Goal: Book appointment/travel/reservation

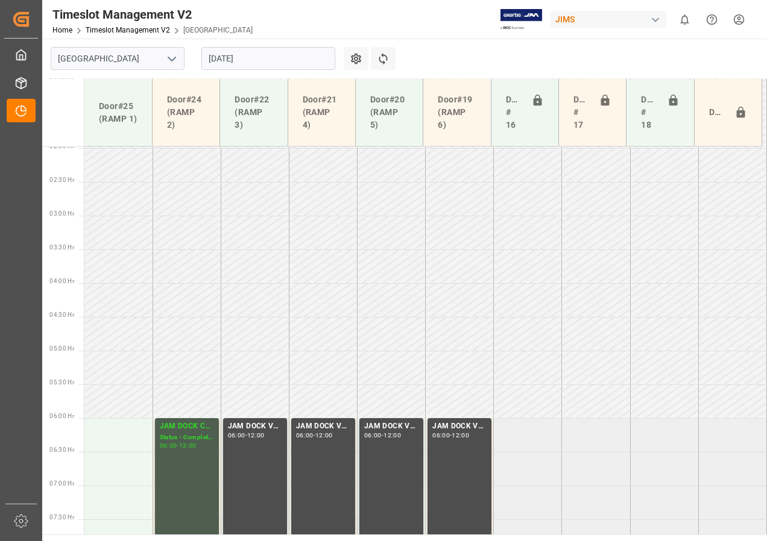
scroll to position [207, 0]
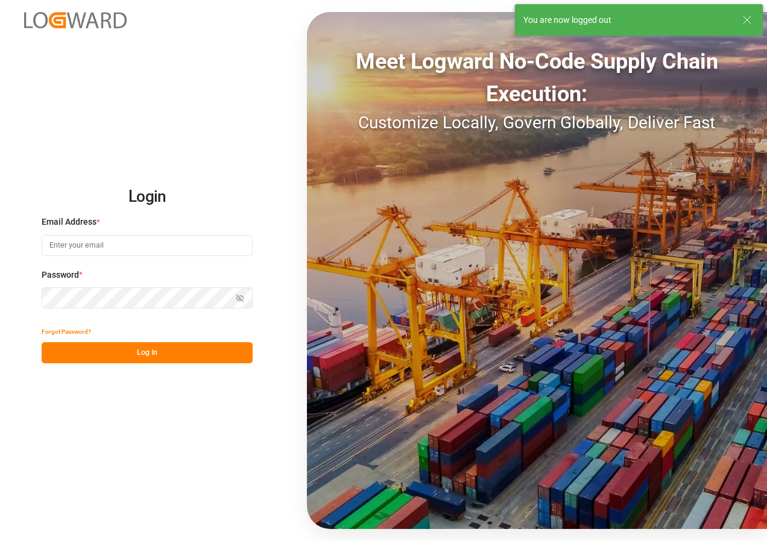
type input "[EMAIL_ADDRESS][DOMAIN_NAME]"
click at [122, 352] on button "Log In" at bounding box center [147, 352] width 211 height 21
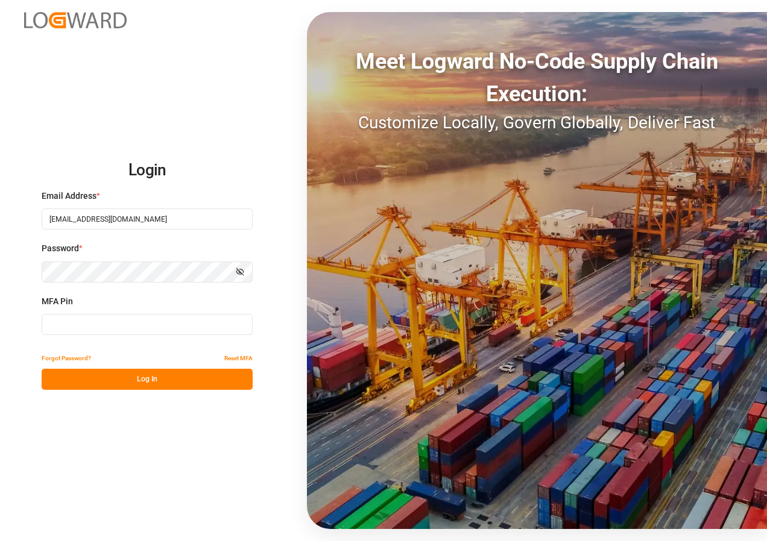
click at [62, 327] on input at bounding box center [147, 324] width 211 height 21
type input "991853"
click at [145, 382] on button "Log In" at bounding box center [147, 379] width 211 height 21
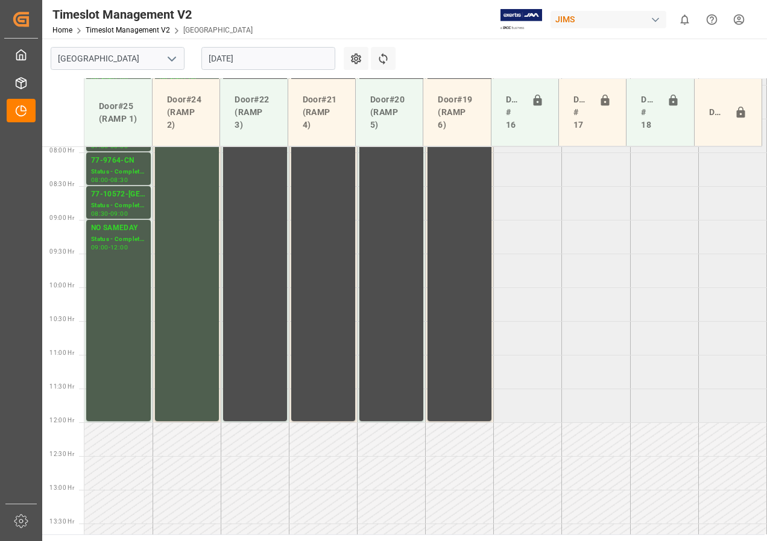
scroll to position [558, 0]
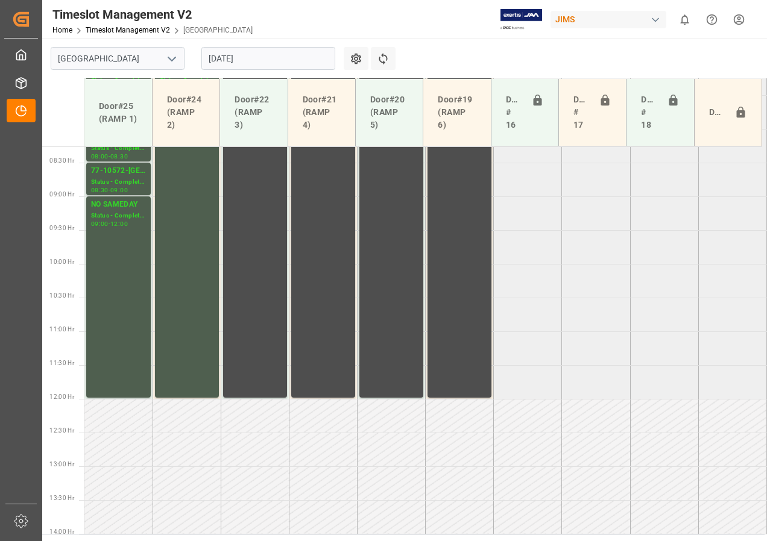
click at [221, 54] on input "[DATE]" at bounding box center [268, 58] width 134 height 23
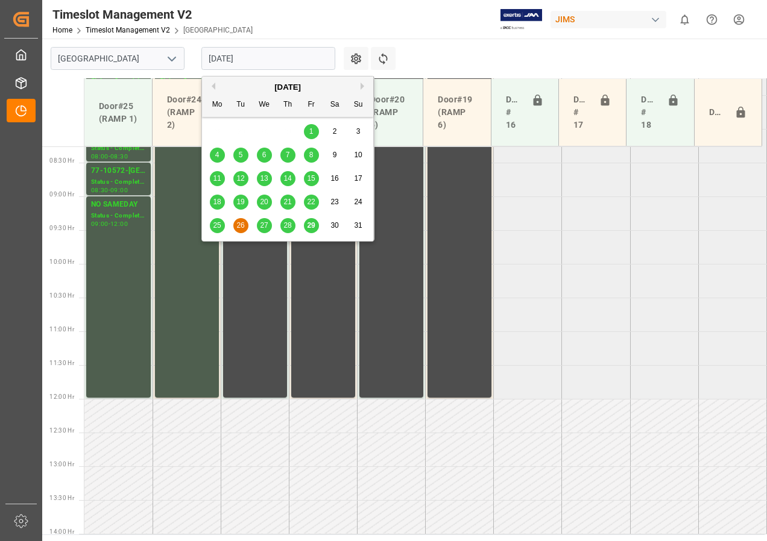
click at [291, 222] on span "28" at bounding box center [287, 225] width 8 height 8
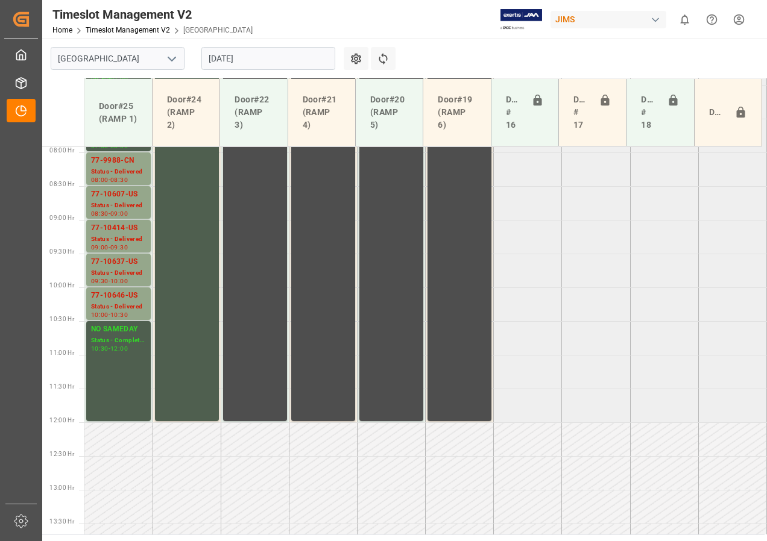
click at [226, 57] on input "[DATE]" at bounding box center [268, 58] width 134 height 23
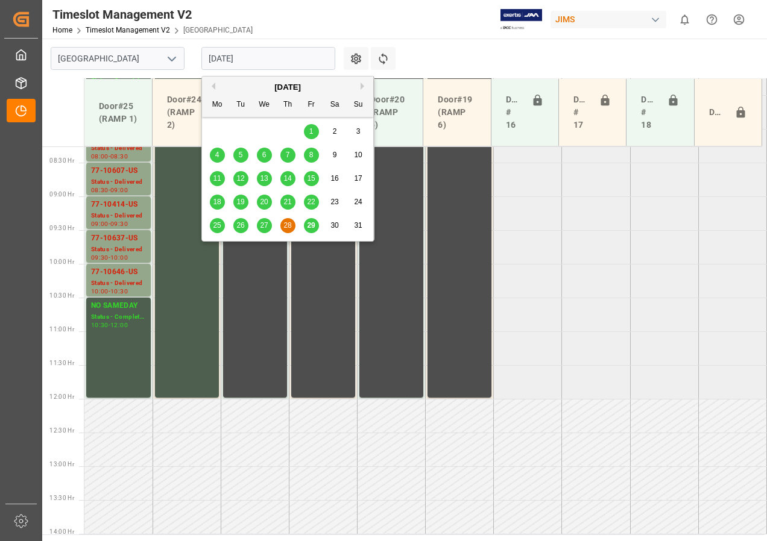
click at [308, 222] on span "29" at bounding box center [311, 225] width 8 height 8
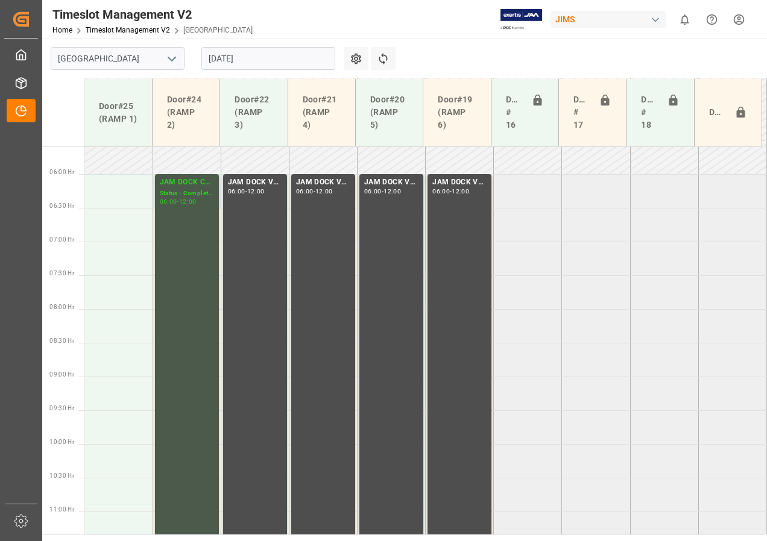
scroll to position [377, 0]
click at [121, 190] on td at bounding box center [118, 192] width 68 height 34
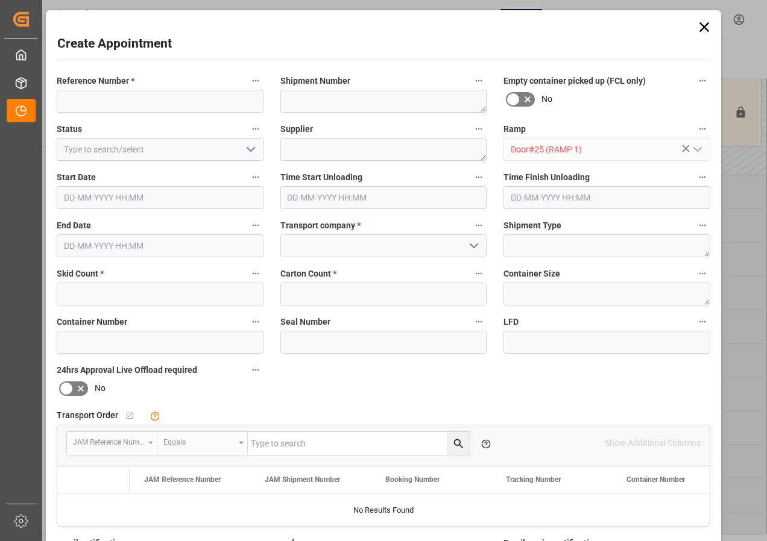
type input "[DATE] 06:00"
type input "[DATE] 06:30"
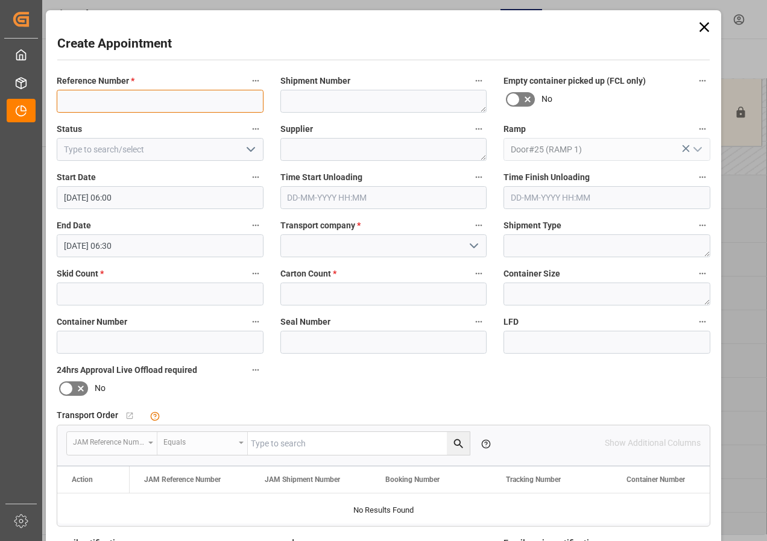
click at [116, 101] on input at bounding box center [160, 101] width 207 height 23
type input "NO SAMEDAY"
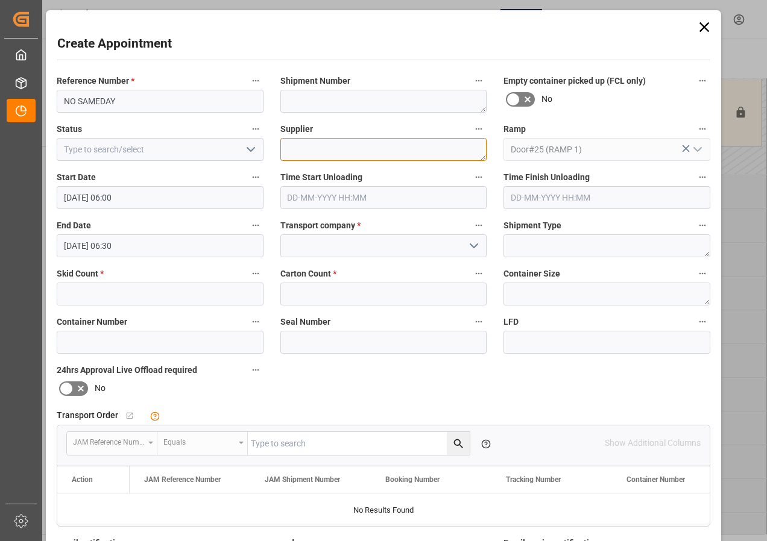
click at [309, 157] on textarea at bounding box center [383, 149] width 207 height 23
type textarea "NO SAMEDAY"
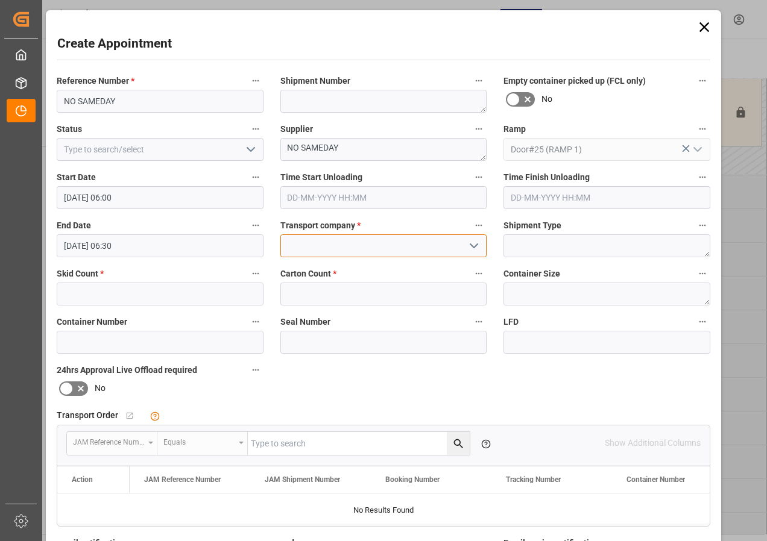
click at [359, 241] on input at bounding box center [383, 246] width 207 height 23
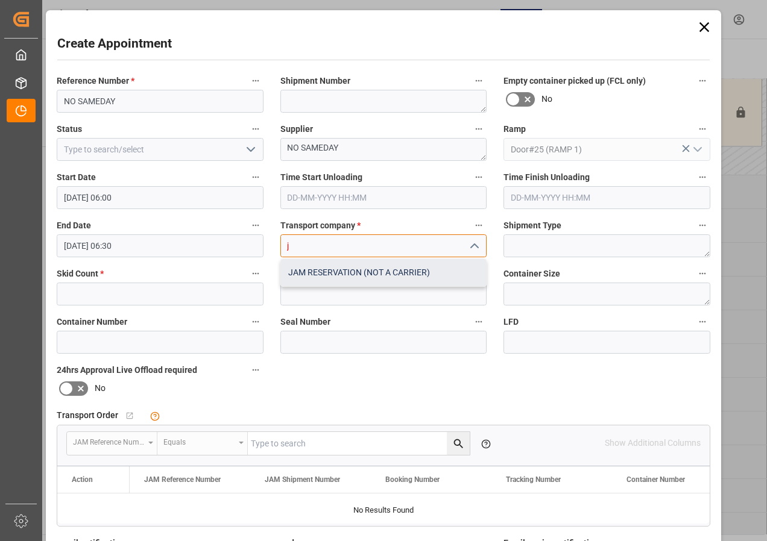
click at [352, 274] on div "JAM RESERVATION (NOT A CARRIER)" at bounding box center [384, 272] width 206 height 27
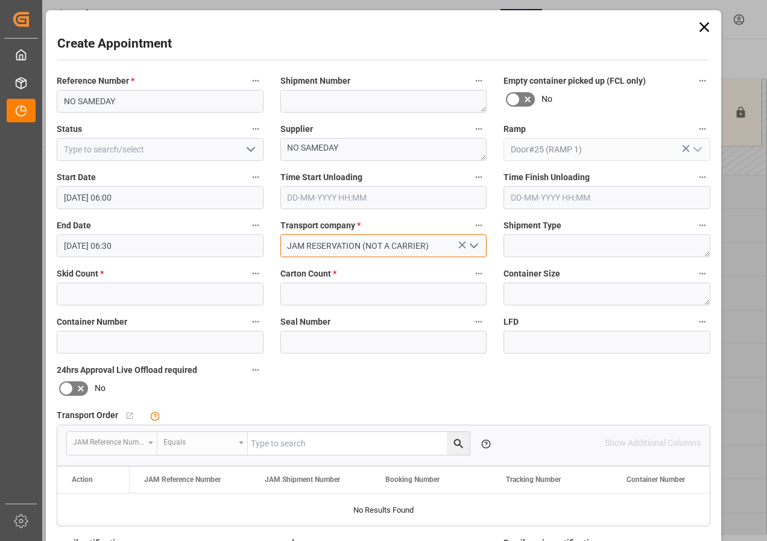
type input "JAM RESERVATION (NOT A CARRIER)"
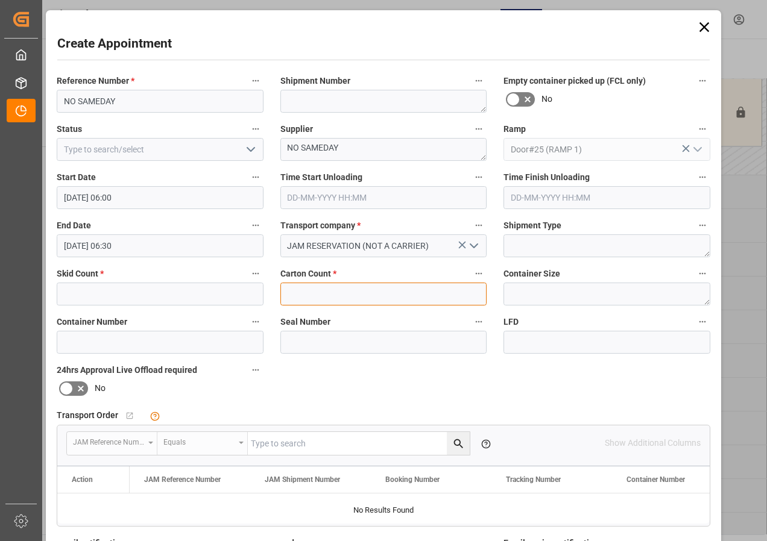
click at [343, 289] on input "text" at bounding box center [383, 294] width 207 height 23
type input "0"
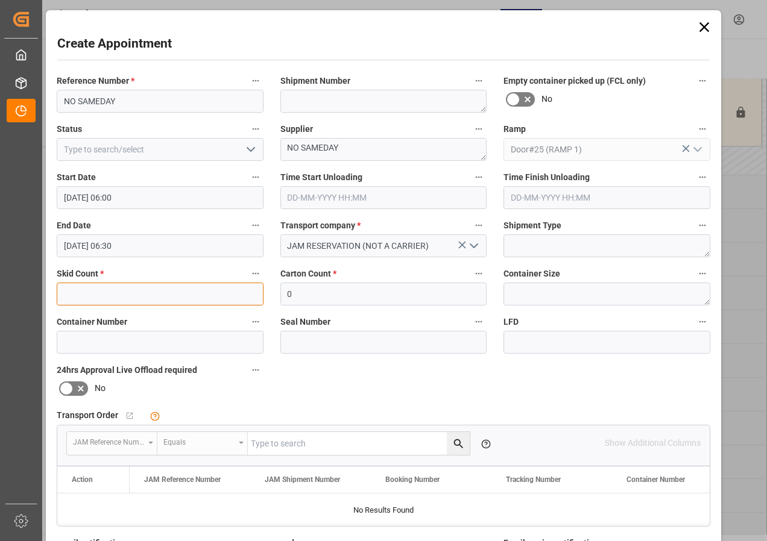
click at [149, 301] on input "text" at bounding box center [160, 294] width 207 height 23
type input "0"
click at [98, 250] on input "[DATE] 06:30" at bounding box center [160, 246] width 207 height 23
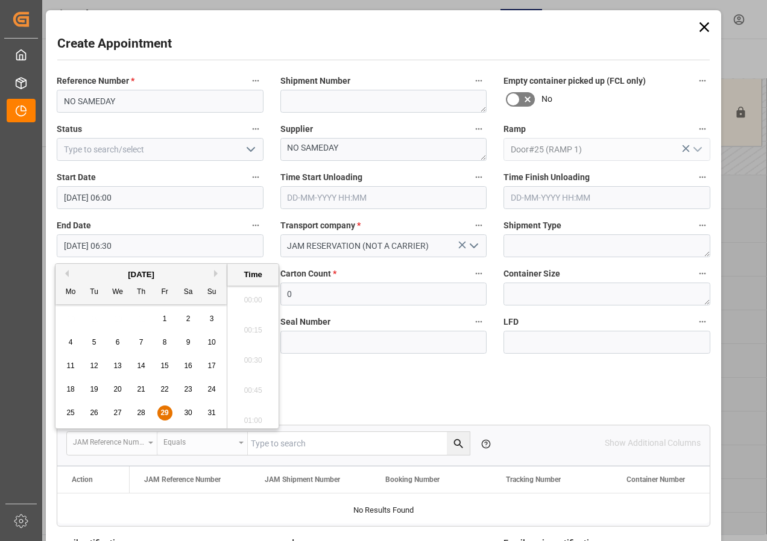
scroll to position [728, 0]
drag, startPoint x: 167, startPoint y: 412, endPoint x: 209, endPoint y: 385, distance: 49.7
click at [167, 411] on span "29" at bounding box center [164, 413] width 8 height 8
click at [252, 413] on li "12:00" at bounding box center [252, 417] width 51 height 30
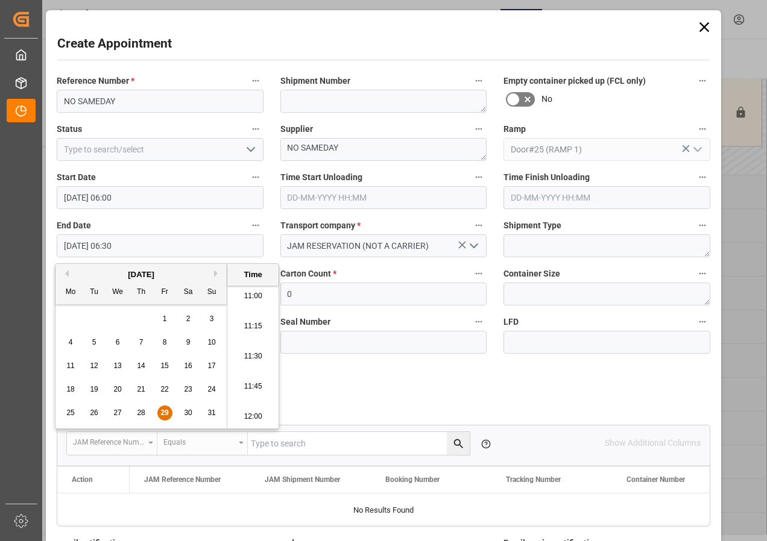
type input "[DATE] 12:00"
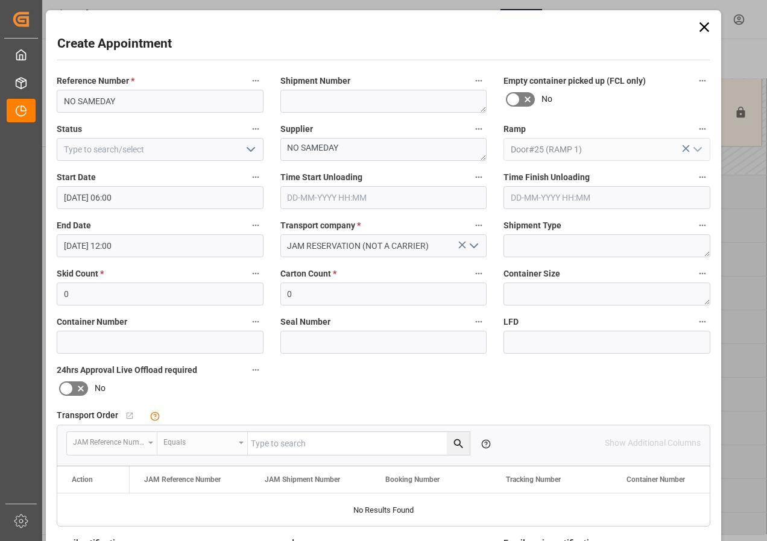
click at [250, 149] on icon "open menu" at bounding box center [251, 149] width 14 height 14
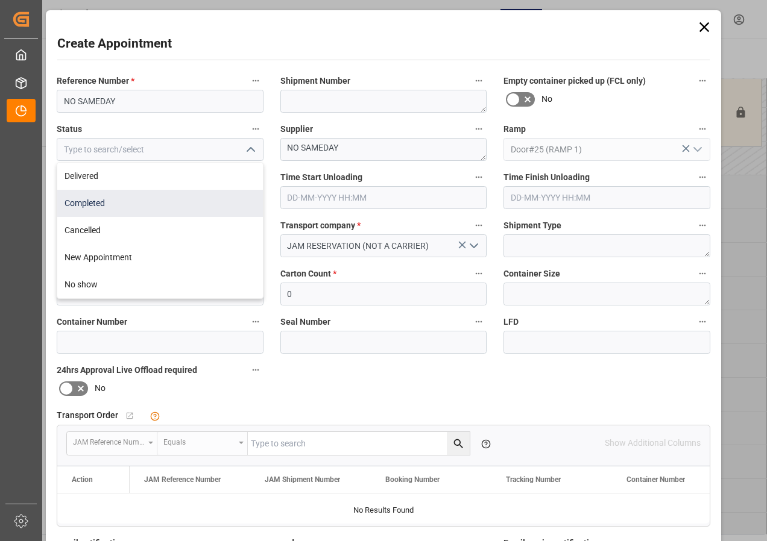
click at [92, 204] on div "Completed" at bounding box center [160, 203] width 206 height 27
type input "Completed"
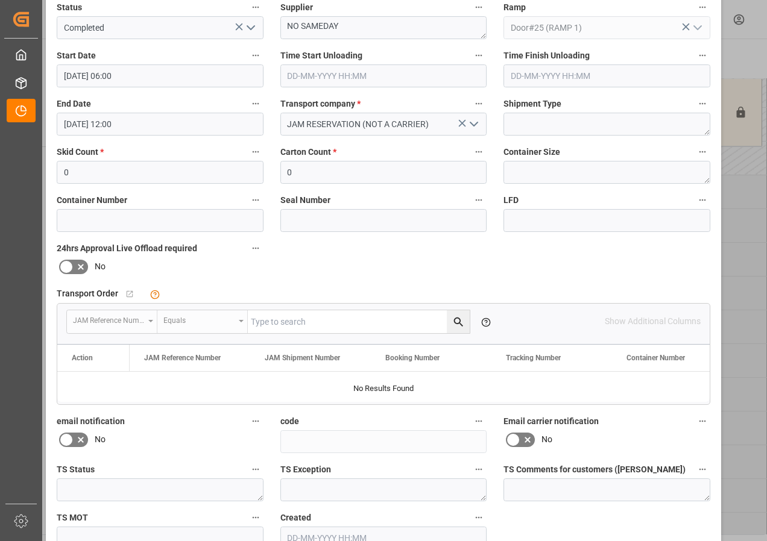
scroll to position [181, 0]
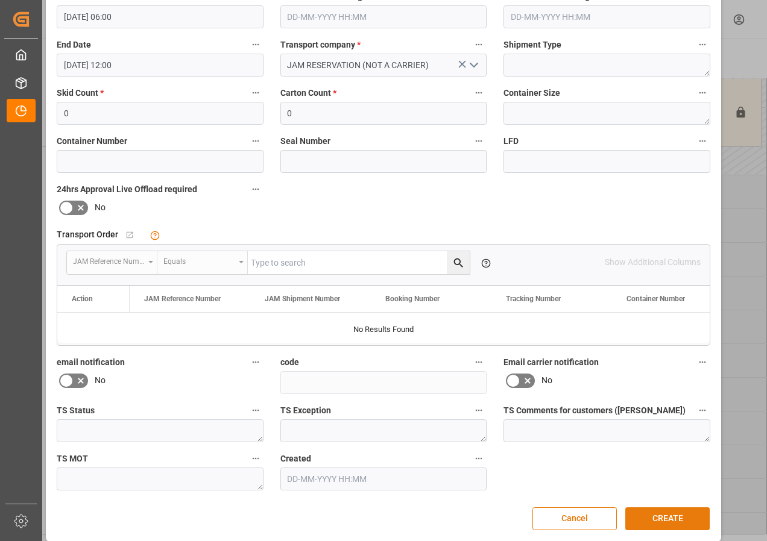
click at [672, 517] on button "CREATE" at bounding box center [667, 519] width 84 height 23
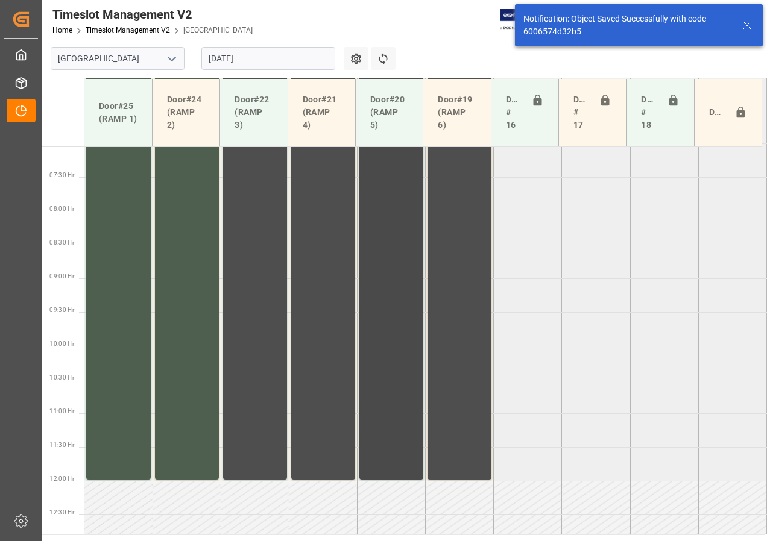
scroll to position [415, 0]
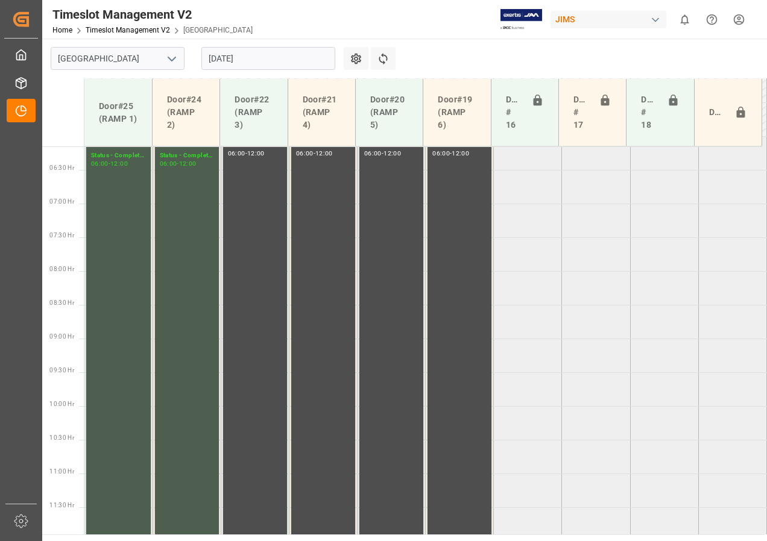
click at [238, 55] on input "[DATE]" at bounding box center [268, 58] width 134 height 23
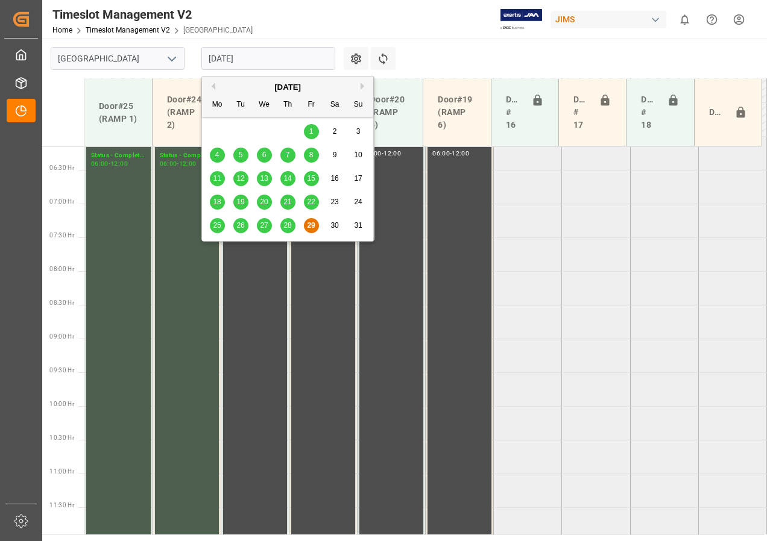
click at [361, 83] on button "Next Month" at bounding box center [364, 86] width 7 height 7
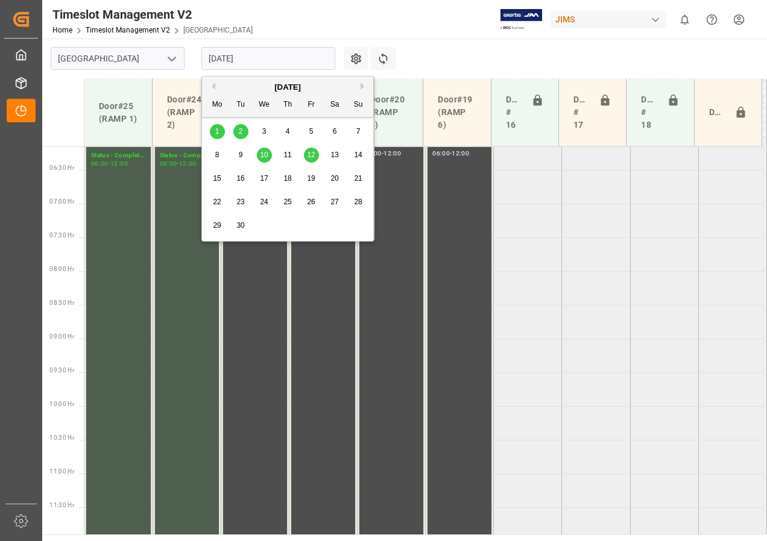
click at [238, 130] on div "2" at bounding box center [240, 132] width 15 height 14
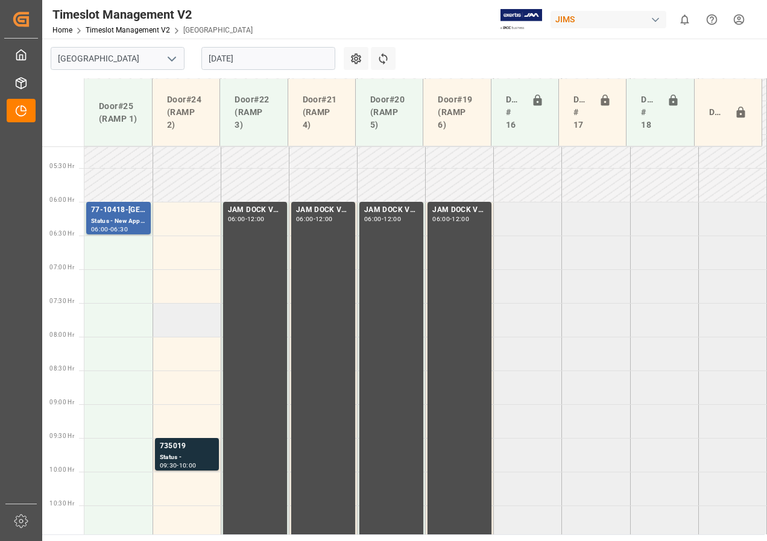
scroll to position [377, 0]
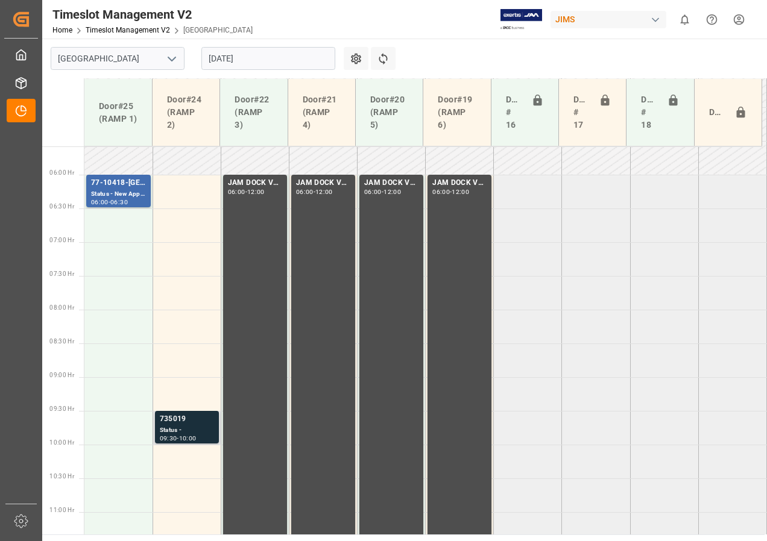
click at [187, 422] on div "735019" at bounding box center [187, 420] width 54 height 12
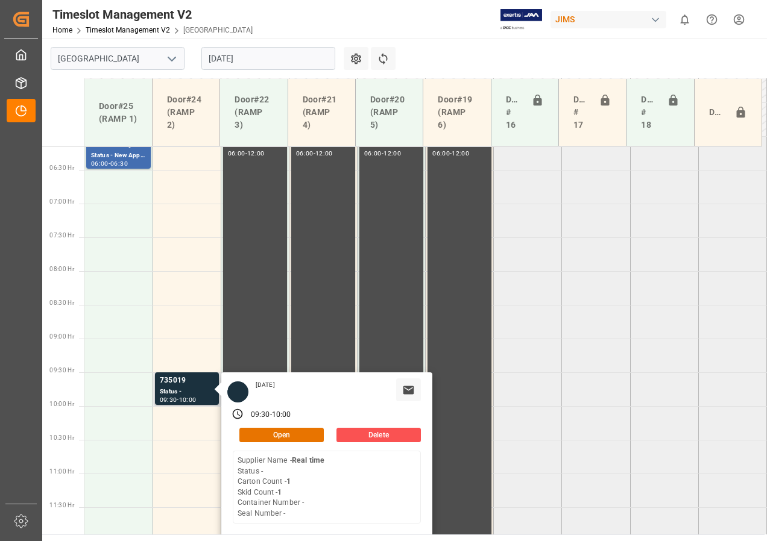
scroll to position [437, 0]
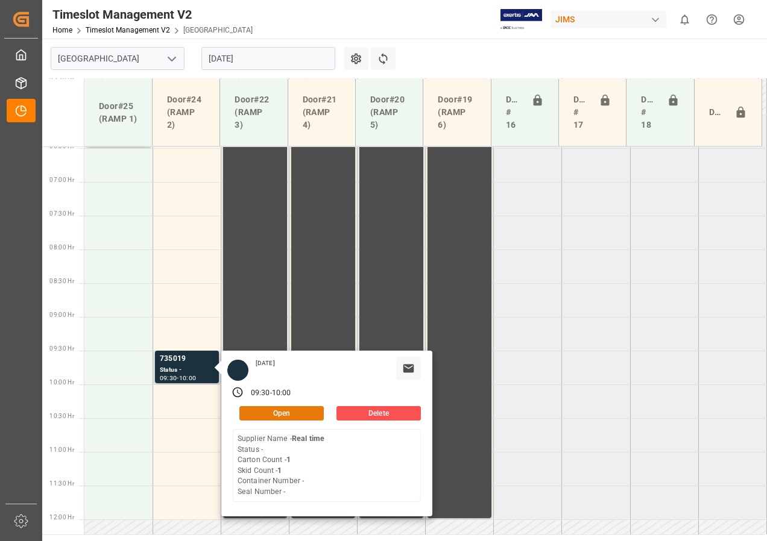
click at [283, 417] on button "Open" at bounding box center [281, 413] width 84 height 14
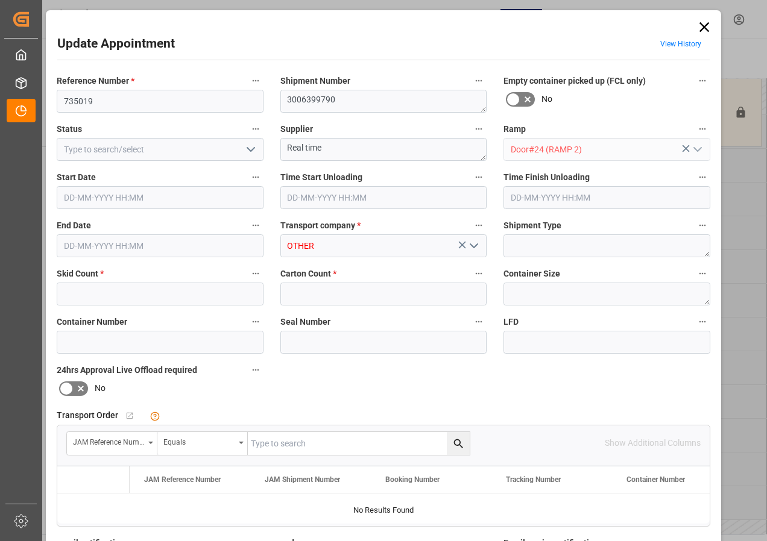
type input "1"
type input "[DATE] 09:30"
type input "[DATE] 10:00"
type input "[DATE] 12:10"
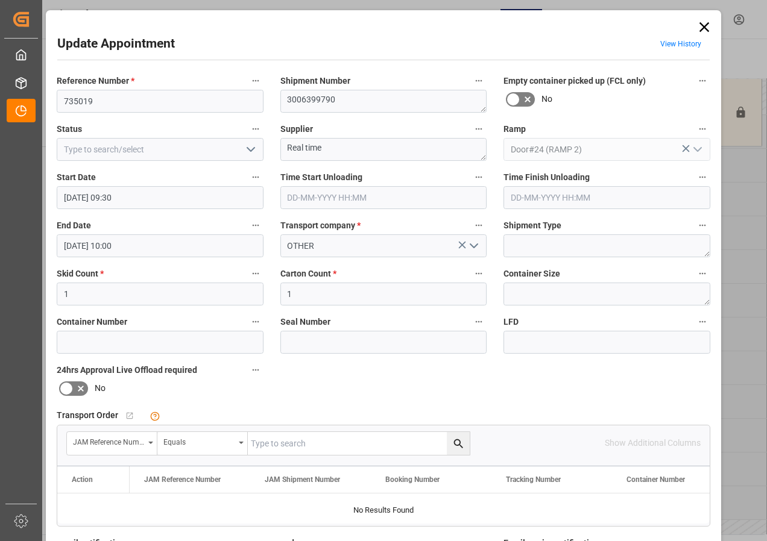
click at [697, 30] on icon at bounding box center [704, 27] width 17 height 17
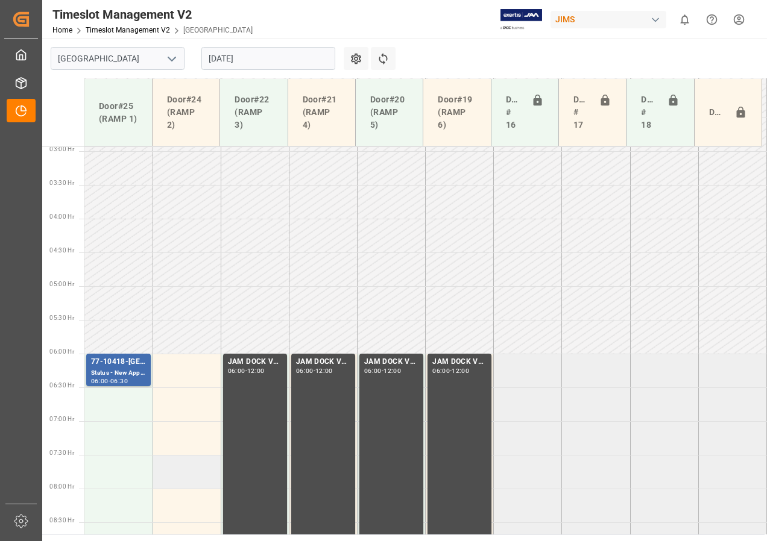
scroll to position [317, 0]
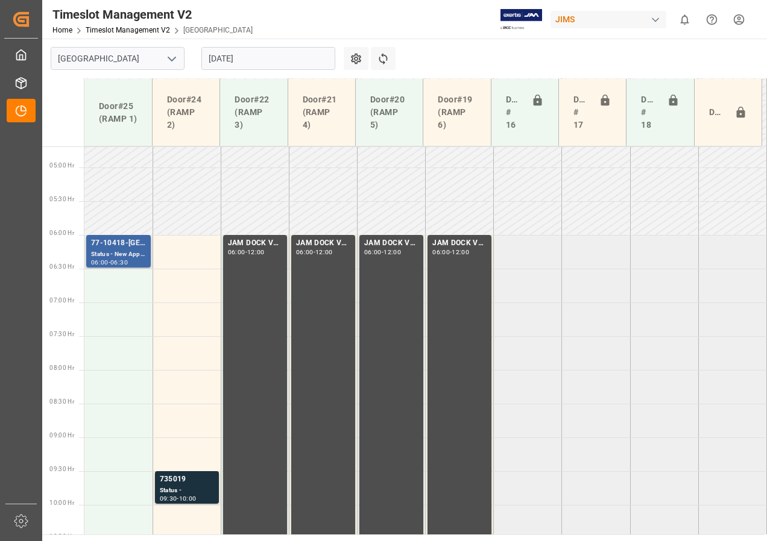
click at [121, 259] on div "Status - New Appointment" at bounding box center [118, 255] width 55 height 10
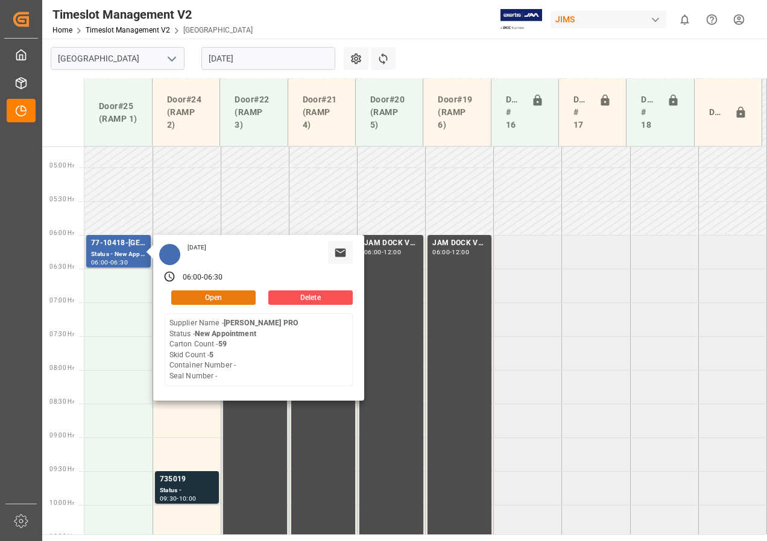
click at [192, 295] on button "Open" at bounding box center [213, 298] width 84 height 14
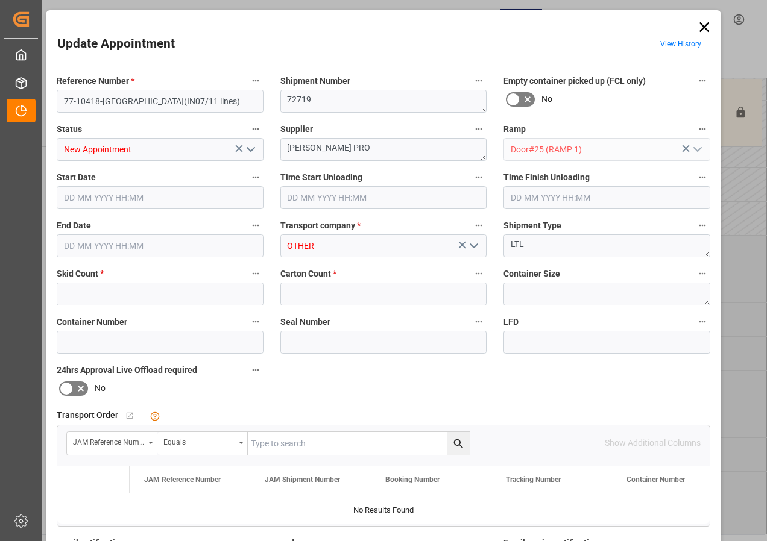
type input "5"
type input "59"
type input "[DATE] 06:00"
type input "[DATE] 06:30"
type input "[DATE] 10:37"
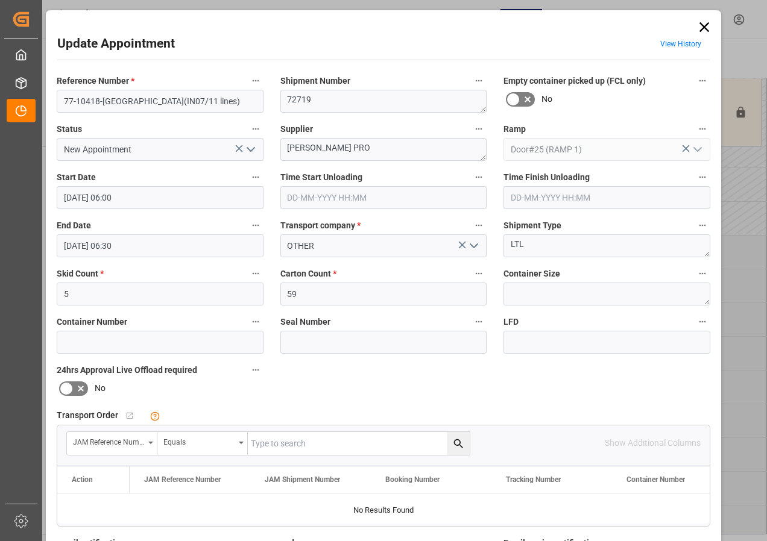
click at [700, 24] on icon at bounding box center [704, 27] width 10 height 10
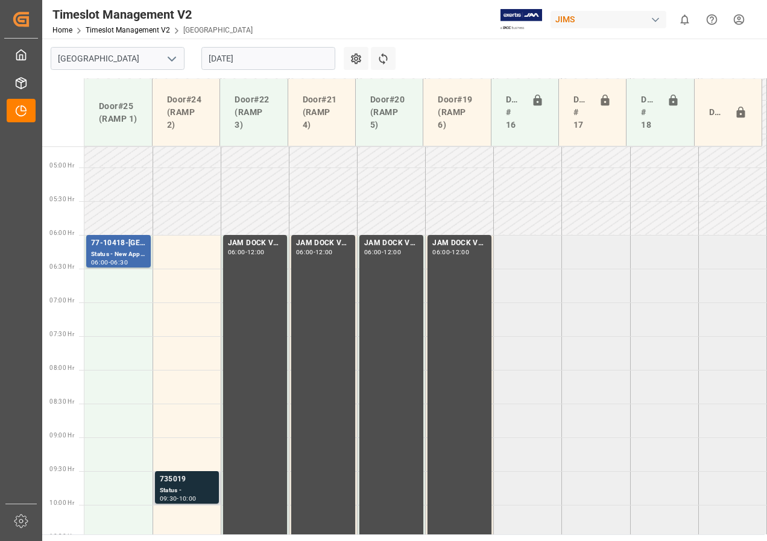
click at [177, 494] on div "Status -" at bounding box center [187, 491] width 54 height 10
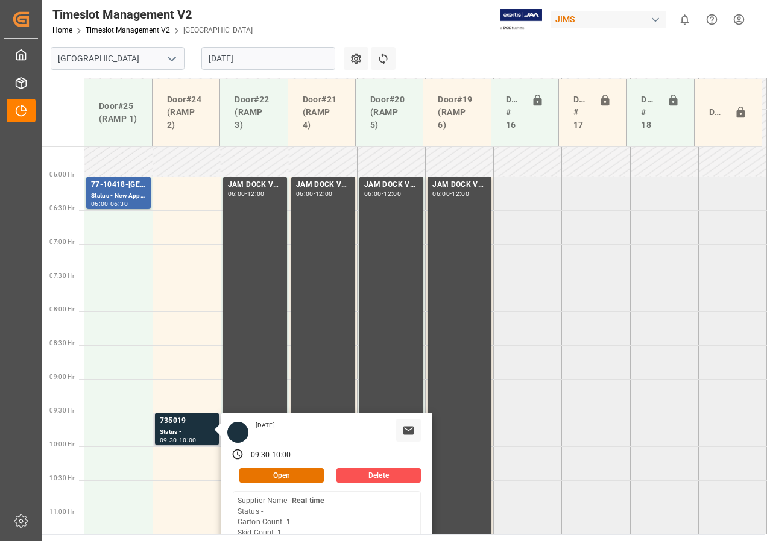
scroll to position [437, 0]
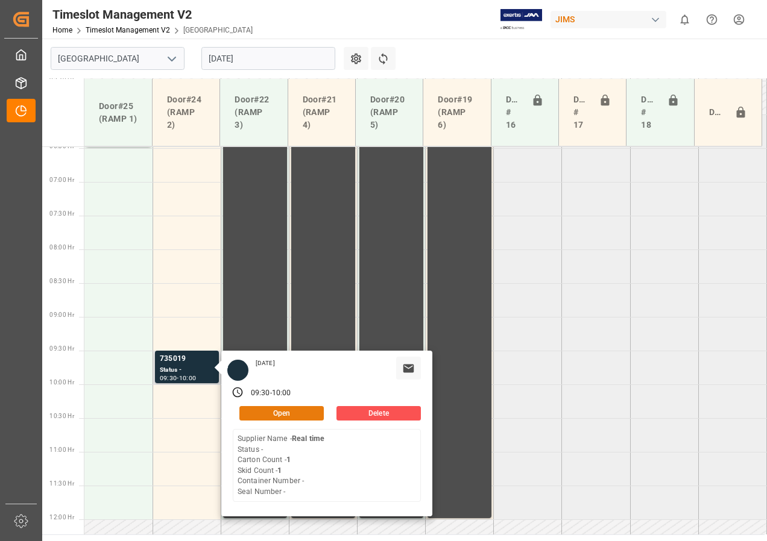
click at [270, 418] on button "Open" at bounding box center [281, 413] width 84 height 14
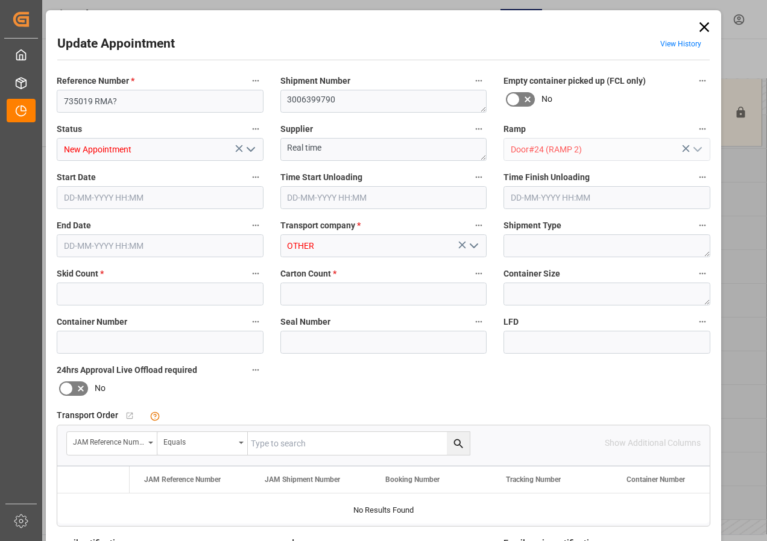
type input "1"
type input "[DATE] 06:00"
type input "[DATE] 06:30"
type input "[DATE] 12:10"
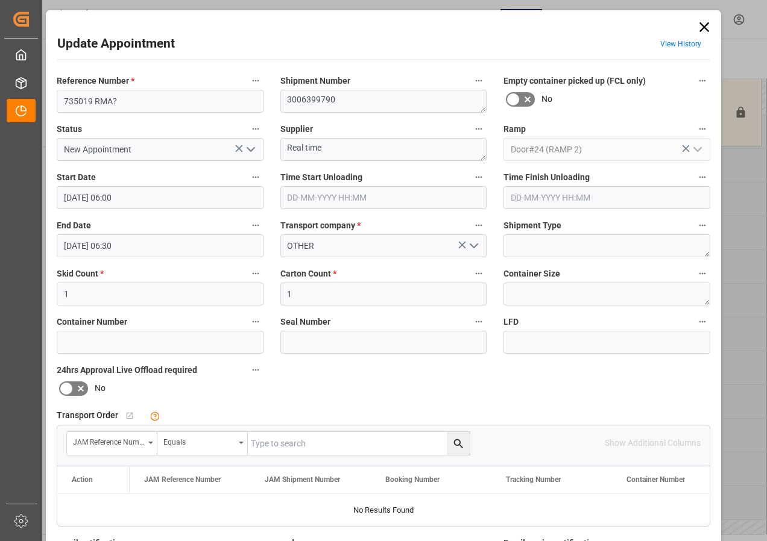
click at [698, 24] on icon at bounding box center [704, 27] width 17 height 17
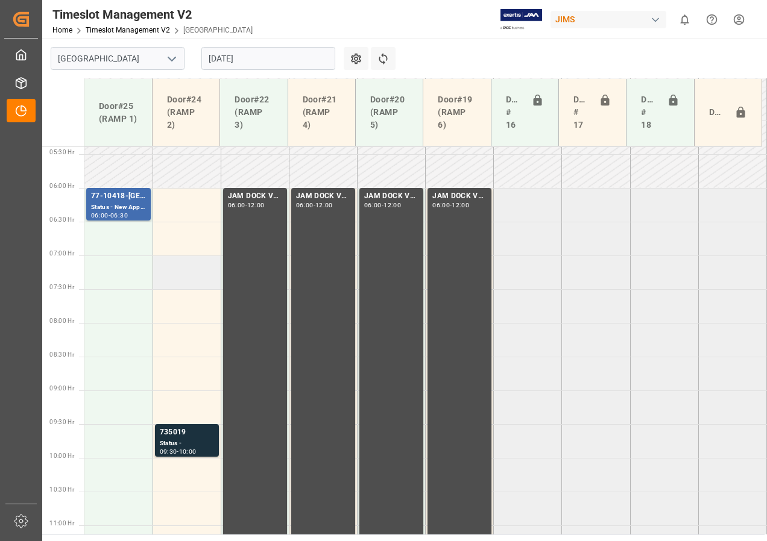
scroll to position [317, 0]
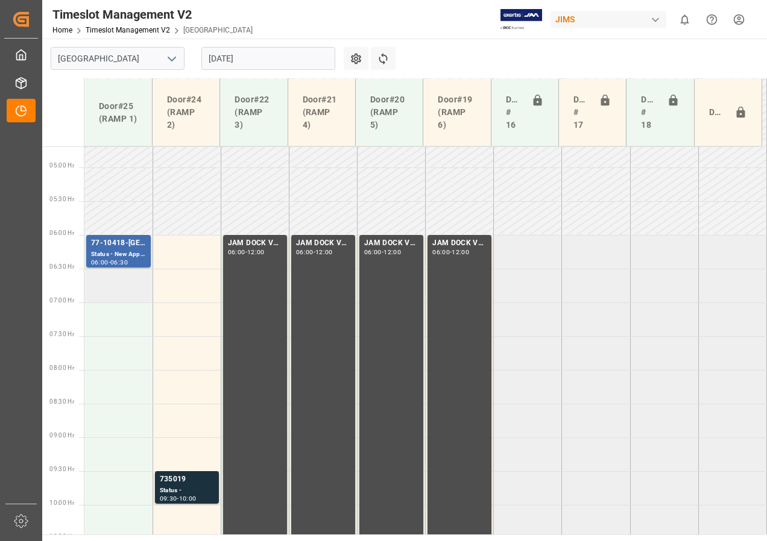
click at [108, 293] on td at bounding box center [118, 286] width 68 height 34
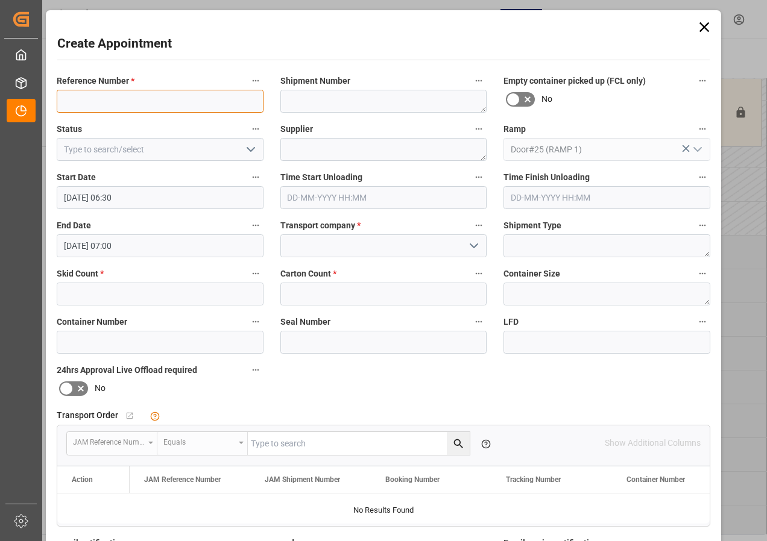
click at [93, 101] on input at bounding box center [160, 101] width 207 height 23
type input "735019RMA??"
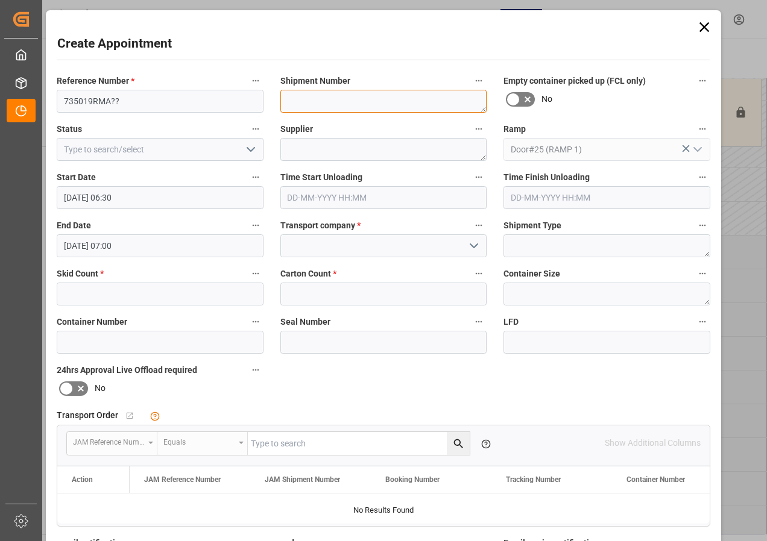
click at [295, 101] on textarea at bounding box center [383, 101] width 207 height 23
type textarea "3006399790"
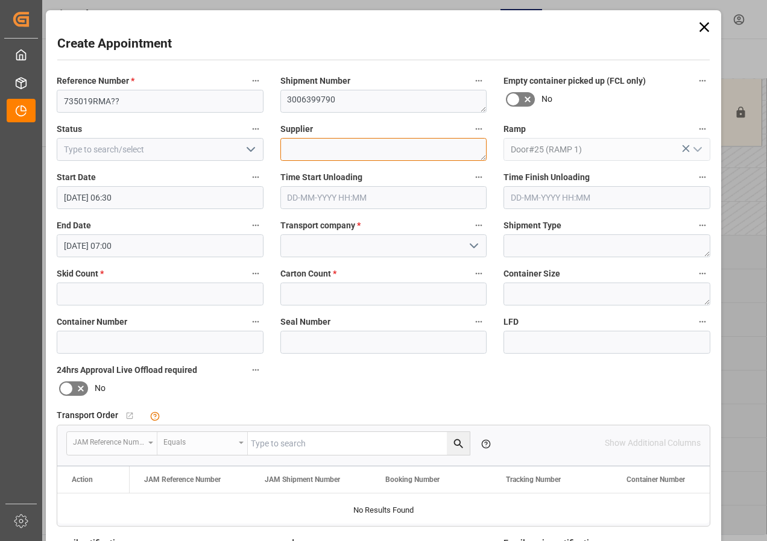
click at [312, 151] on textarea at bounding box center [383, 149] width 207 height 23
type textarea "REAL TIME"
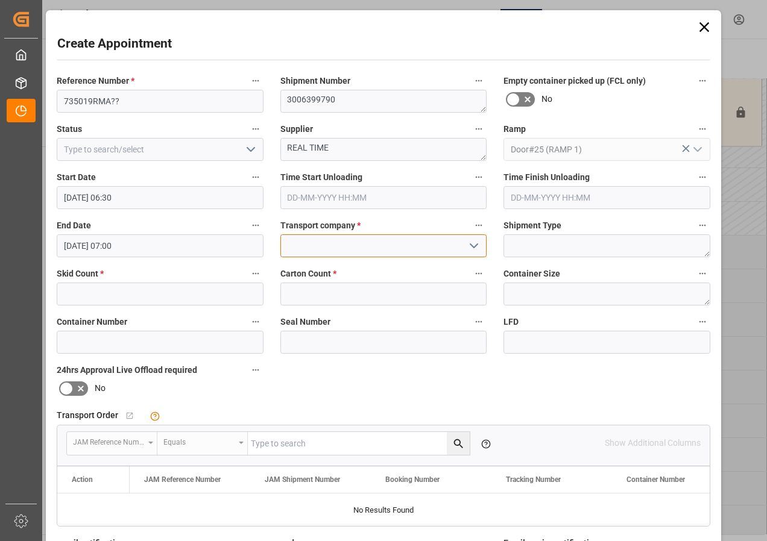
click at [350, 238] on input at bounding box center [383, 246] width 207 height 23
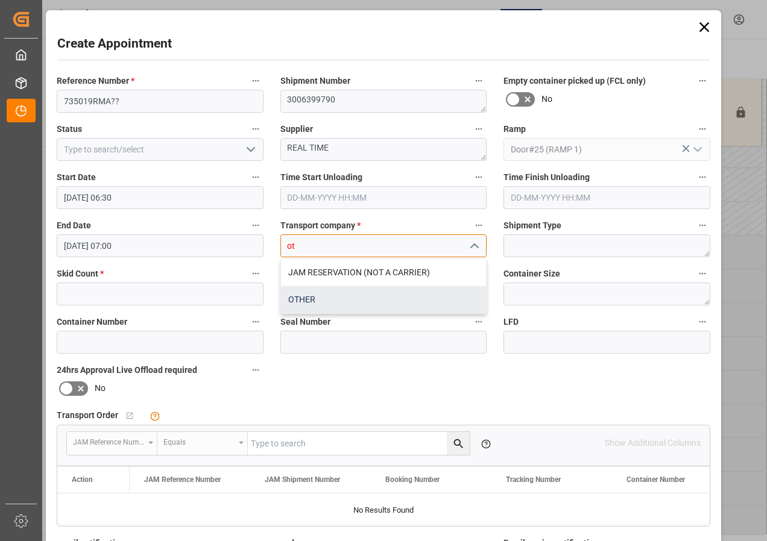
click at [301, 295] on div "OTHER" at bounding box center [384, 299] width 206 height 27
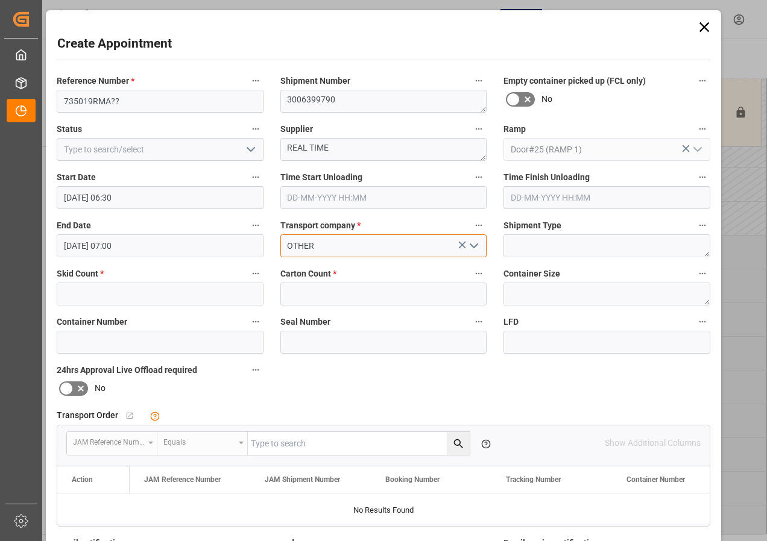
type input "OTHER"
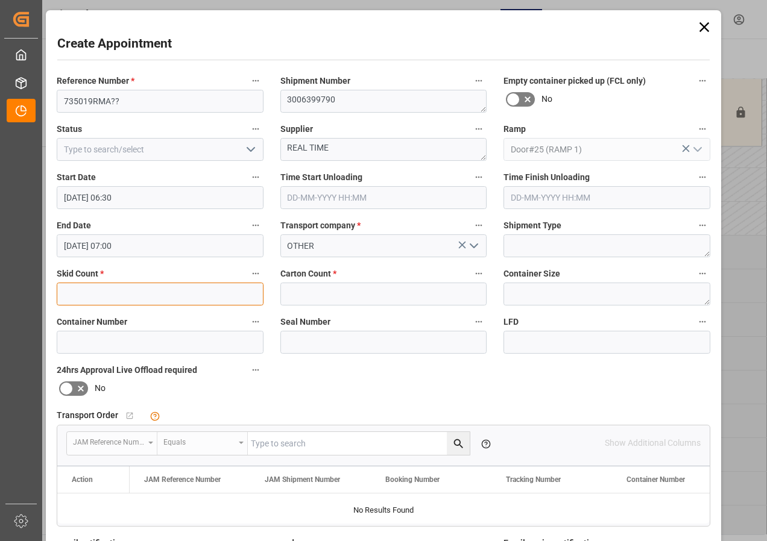
click at [104, 288] on input "text" at bounding box center [160, 294] width 207 height 23
type input "1"
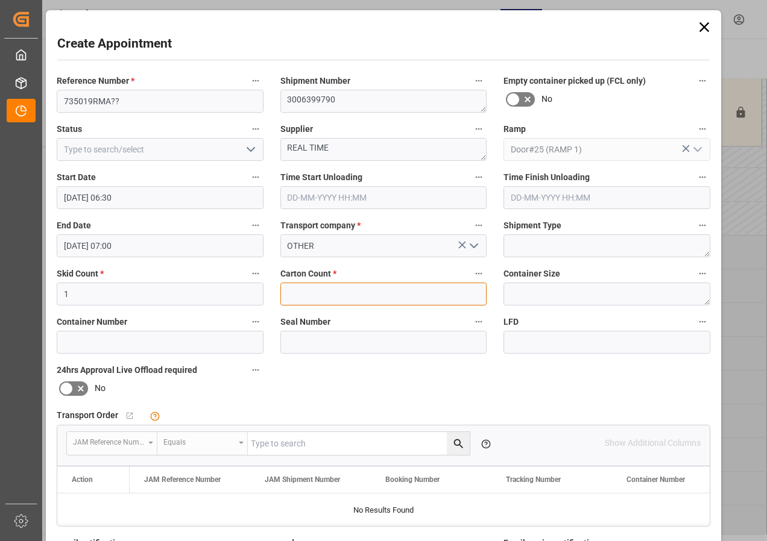
click at [325, 303] on input "text" at bounding box center [383, 294] width 207 height 23
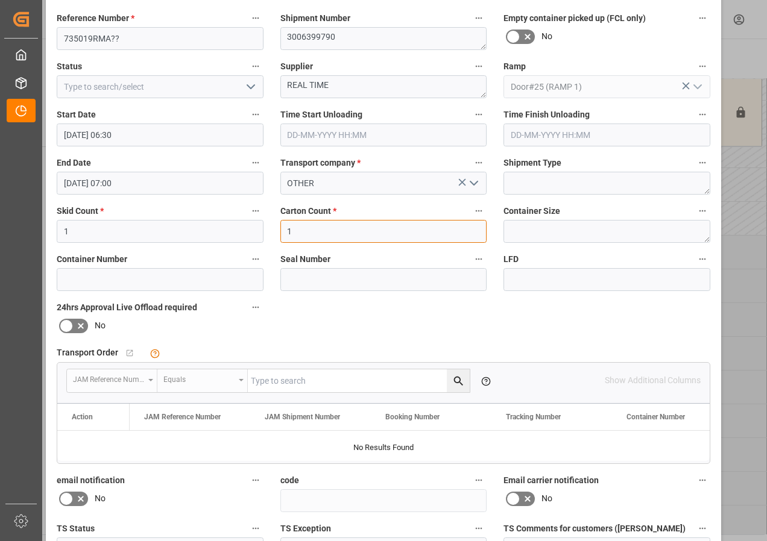
scroll to position [181, 0]
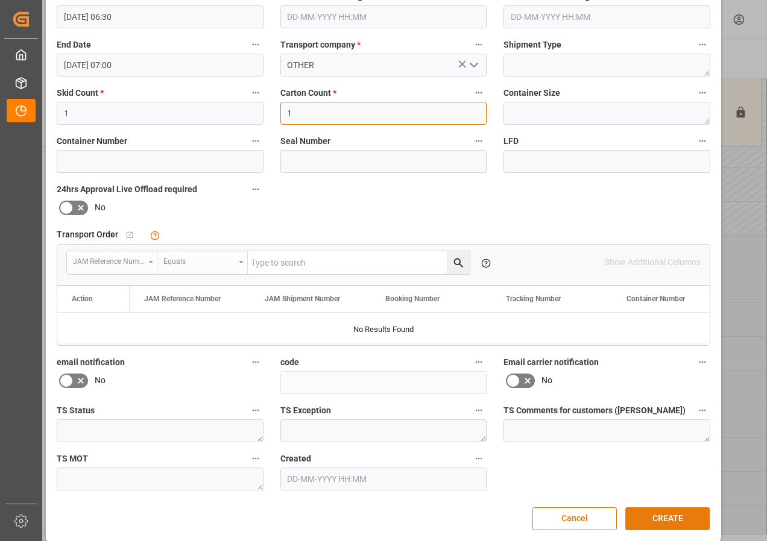
type input "1"
click at [669, 517] on button "CREATE" at bounding box center [667, 519] width 84 height 23
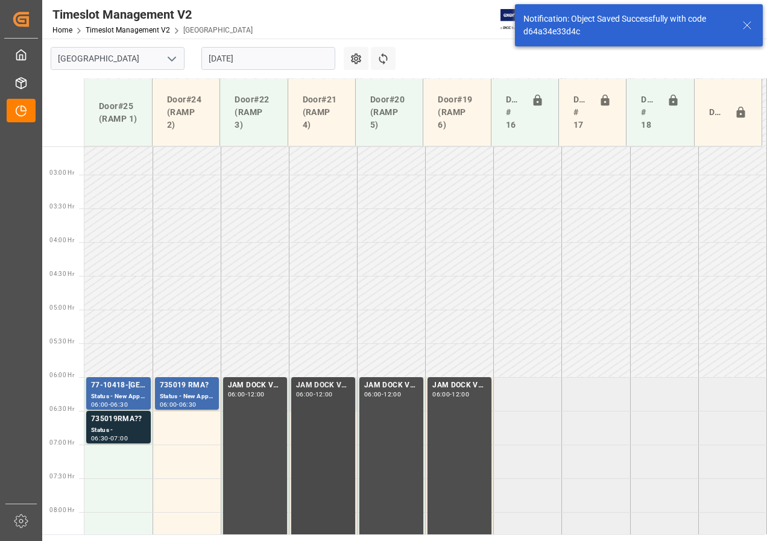
scroll to position [355, 0]
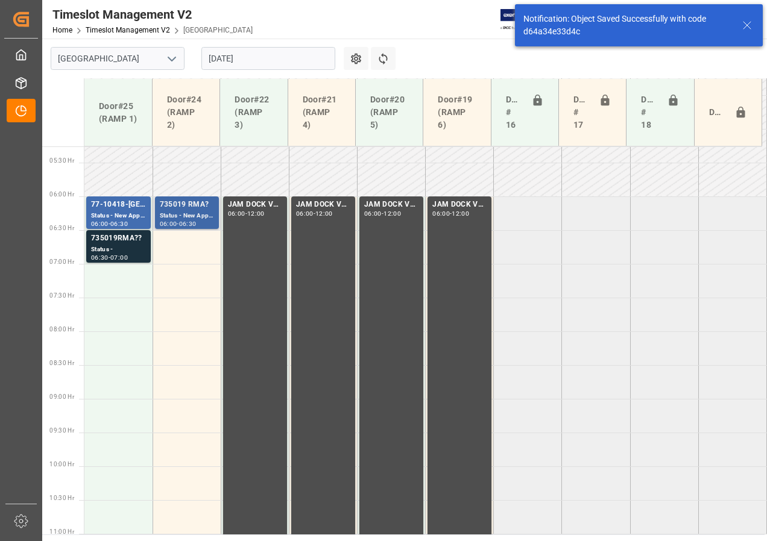
click at [180, 213] on div "Status - New Appointment" at bounding box center [187, 216] width 54 height 10
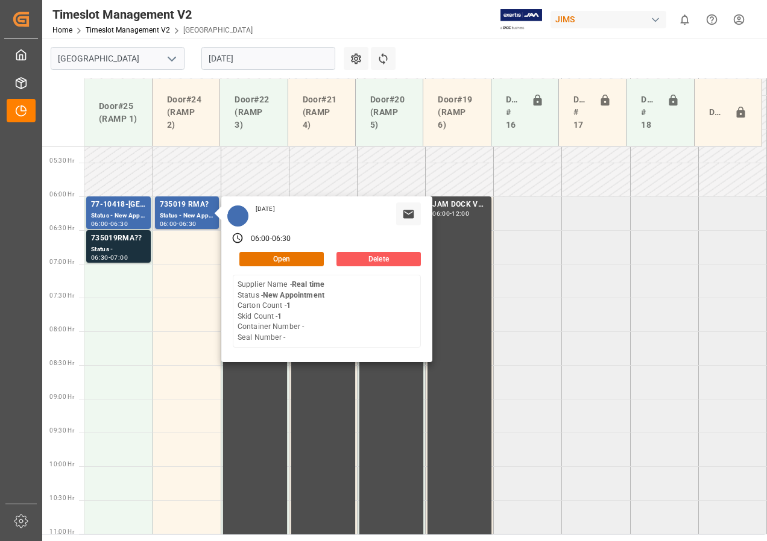
click at [392, 259] on button "Delete" at bounding box center [378, 259] width 84 height 14
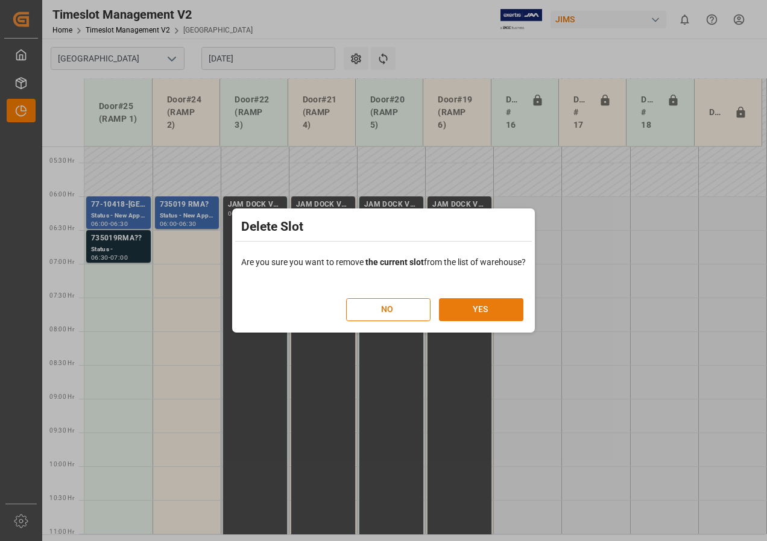
click at [462, 306] on button "YES" at bounding box center [481, 309] width 84 height 23
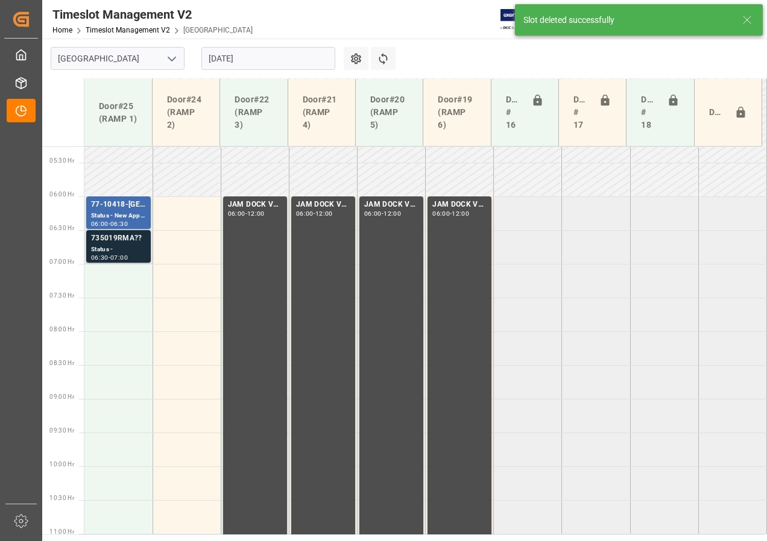
click at [128, 251] on div "Status -" at bounding box center [118, 250] width 55 height 10
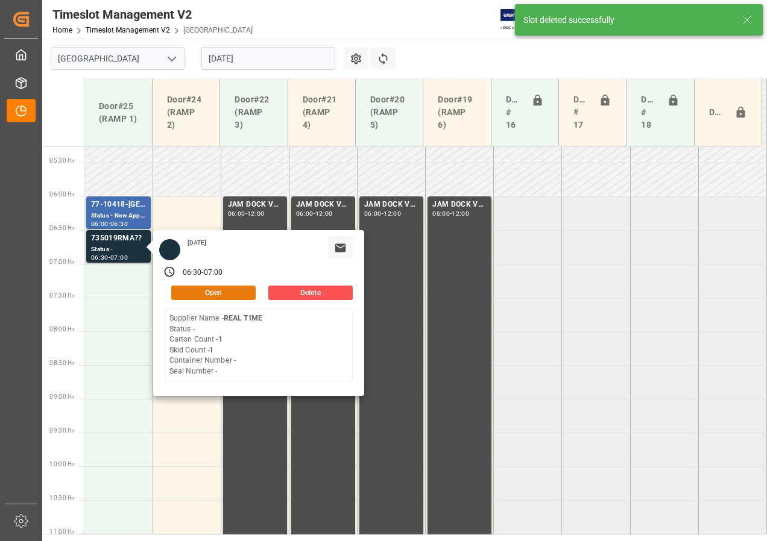
click at [199, 291] on button "Open" at bounding box center [213, 293] width 84 height 14
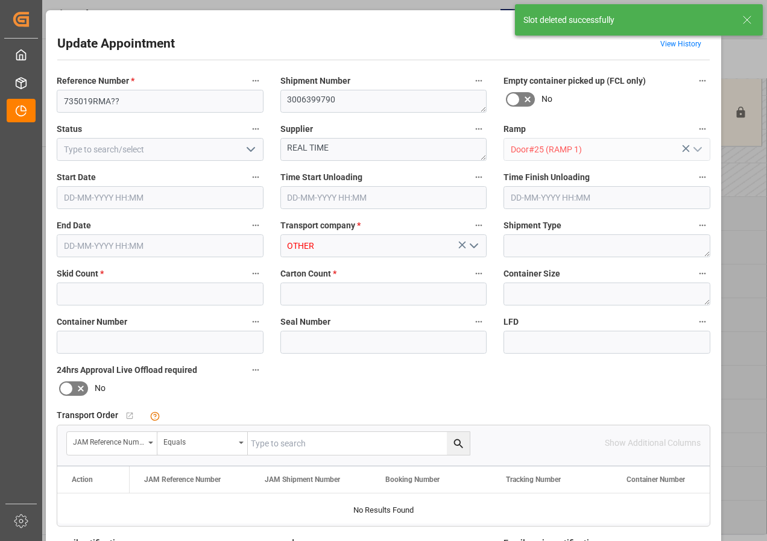
type input "1"
type input "[DATE] 06:30"
type input "[DATE] 07:00"
type input "[DATE] 13:24"
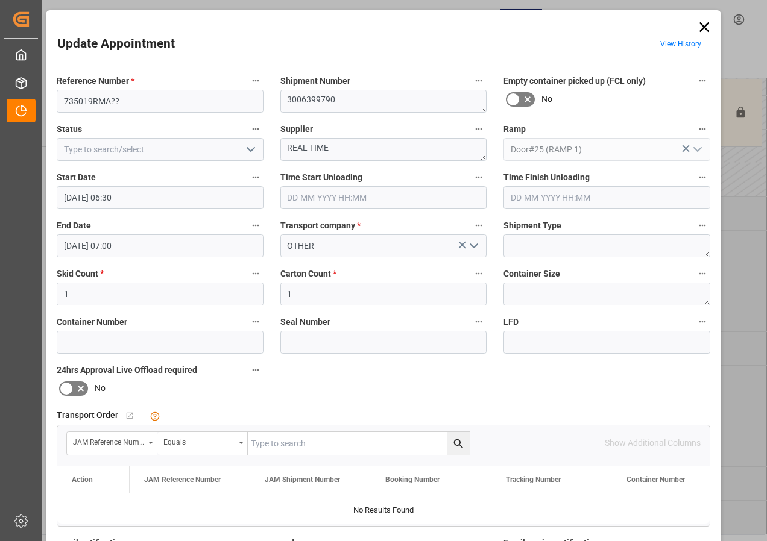
click at [250, 148] on icon "open menu" at bounding box center [251, 149] width 14 height 14
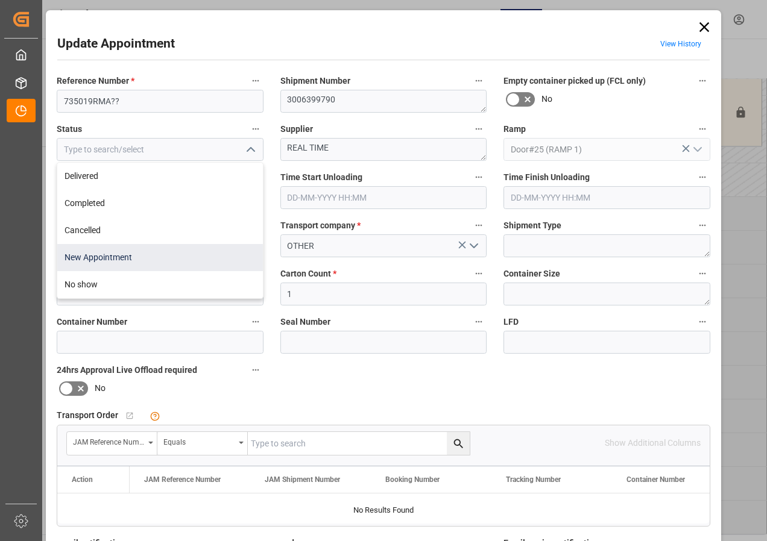
click at [137, 253] on div "New Appointment" at bounding box center [160, 257] width 206 height 27
type input "New Appointment"
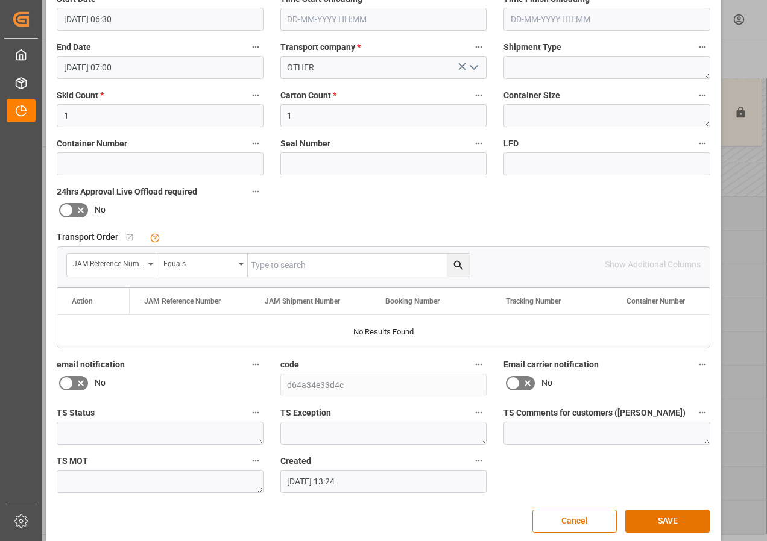
scroll to position [181, 0]
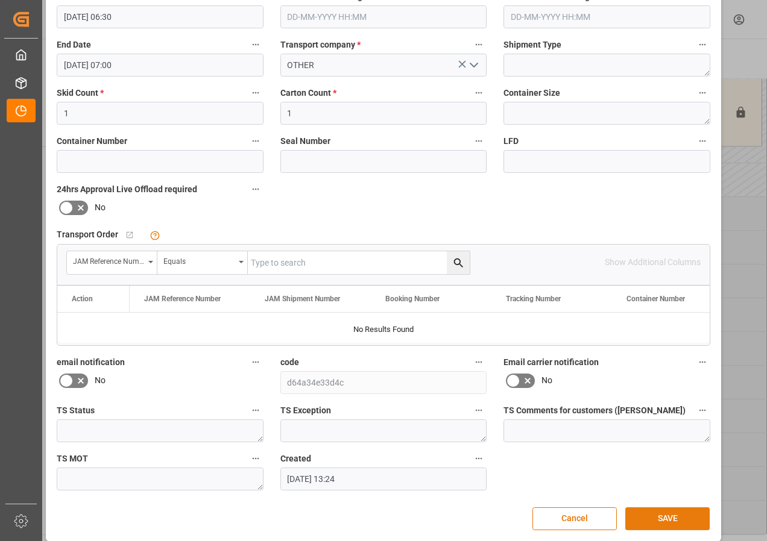
click at [678, 515] on button "SAVE" at bounding box center [667, 519] width 84 height 23
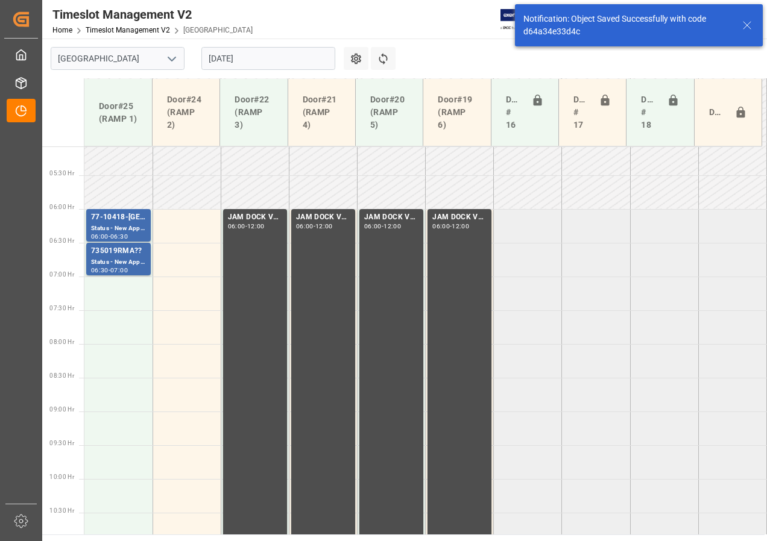
scroll to position [355, 0]
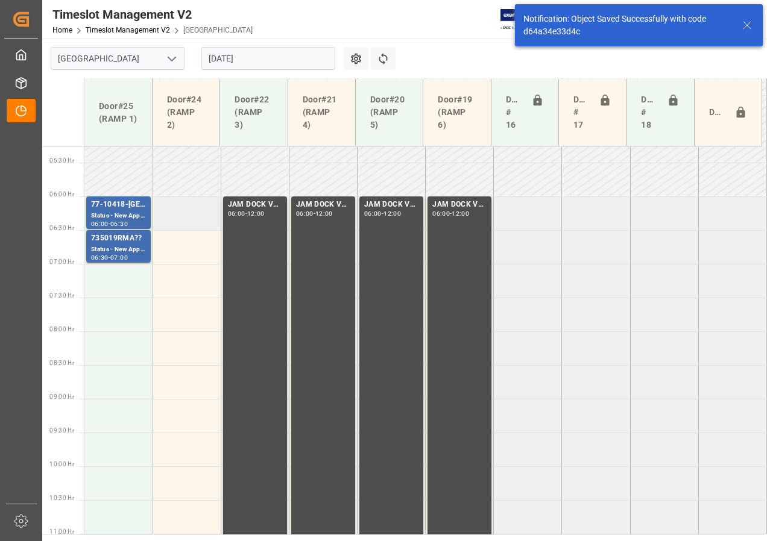
click at [192, 211] on td at bounding box center [187, 214] width 68 height 34
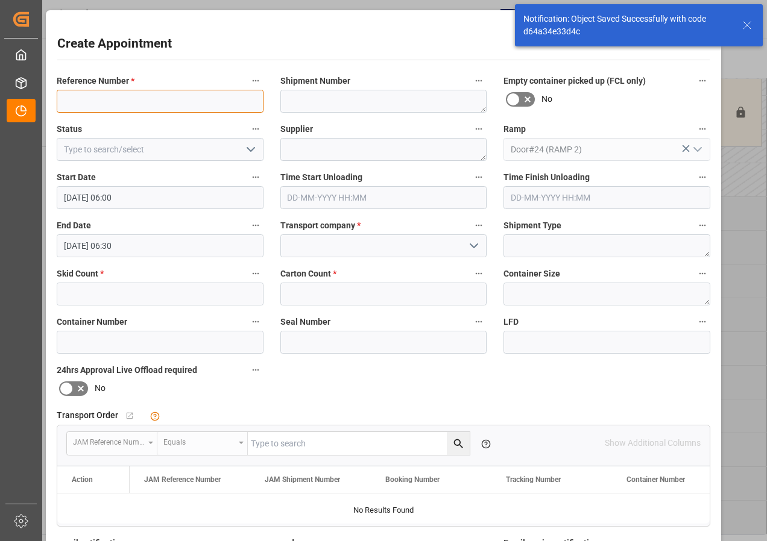
click at [171, 96] on input at bounding box center [160, 101] width 207 height 23
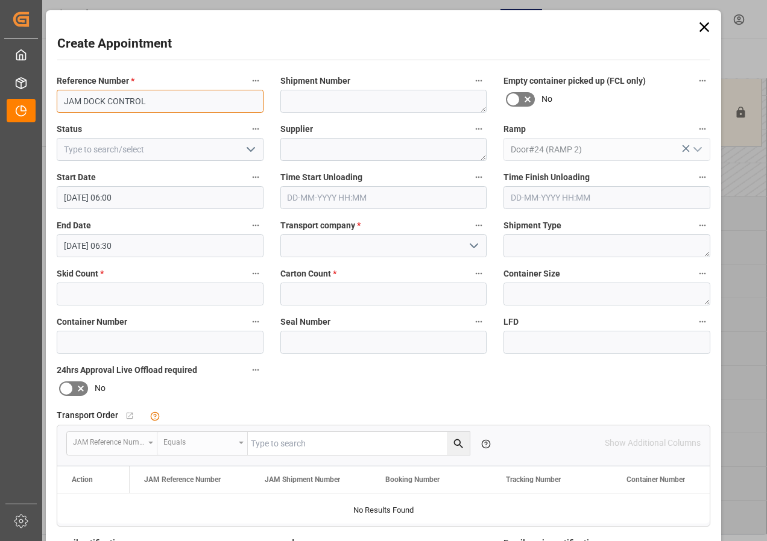
type input "JAM DOCK CONTROL"
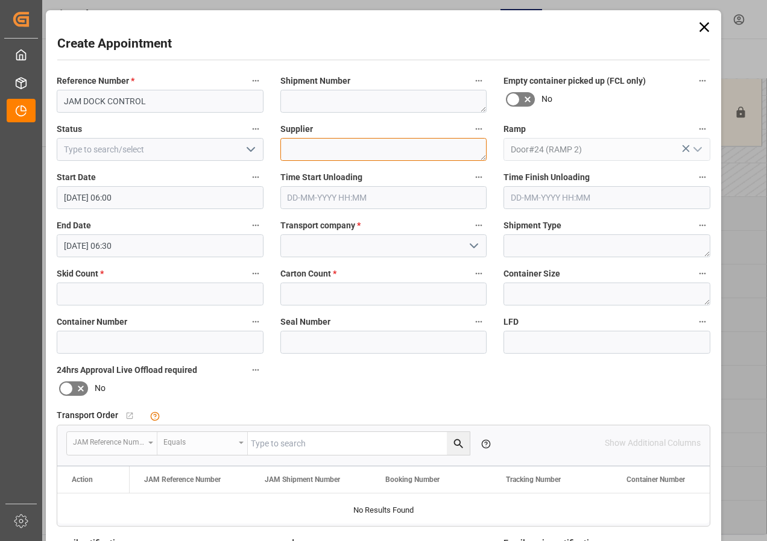
click at [298, 151] on textarea at bounding box center [383, 149] width 207 height 23
type textarea "JAM DOCK CONTROL"
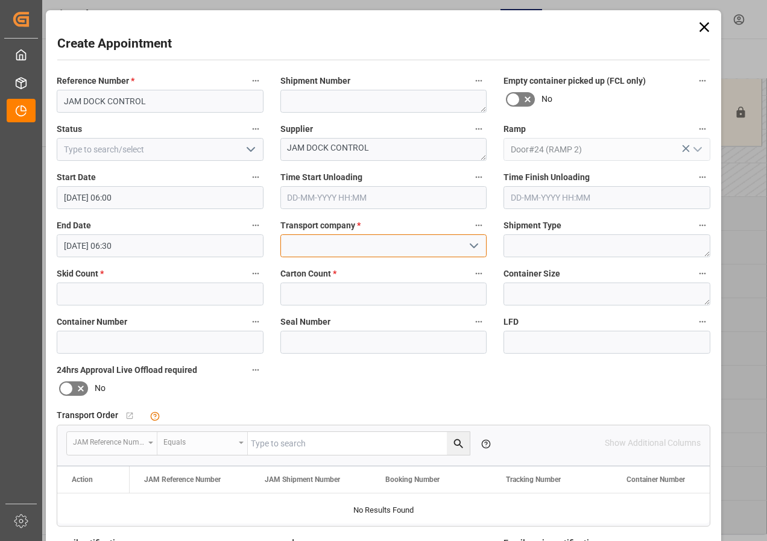
click at [333, 252] on input at bounding box center [383, 246] width 207 height 23
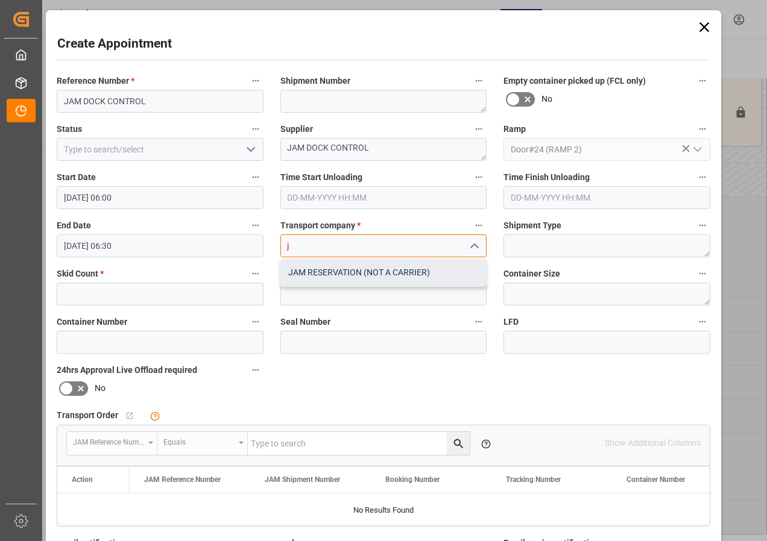
click at [333, 268] on div "JAM RESERVATION (NOT A CARRIER)" at bounding box center [384, 272] width 206 height 27
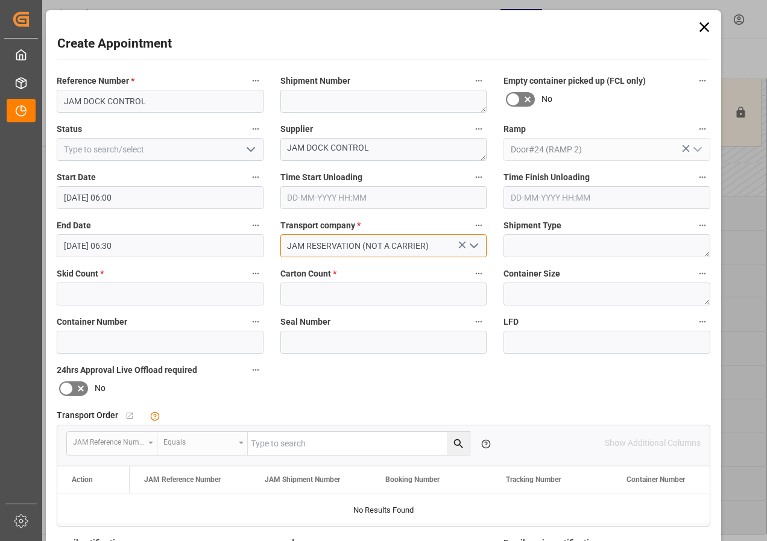
type input "JAM RESERVATION (NOT A CARRIER)"
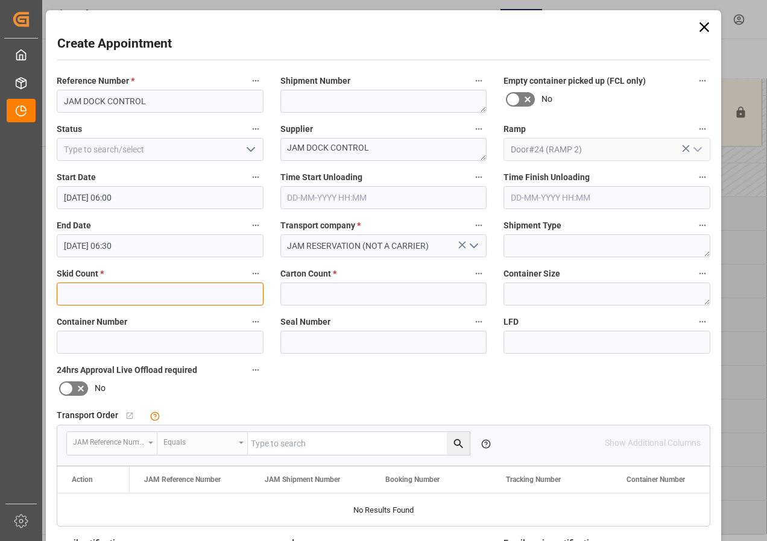
click at [144, 300] on input "text" at bounding box center [160, 294] width 207 height 23
type input "0"
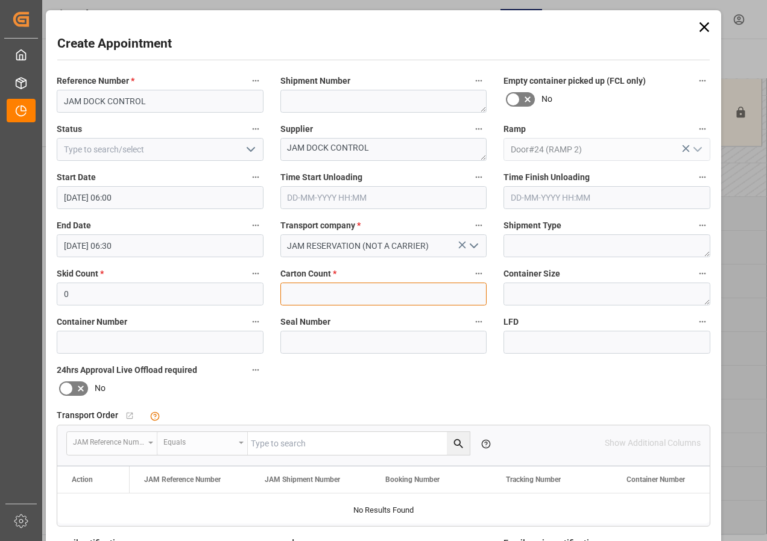
click at [295, 286] on input "text" at bounding box center [383, 294] width 207 height 23
type input "0"
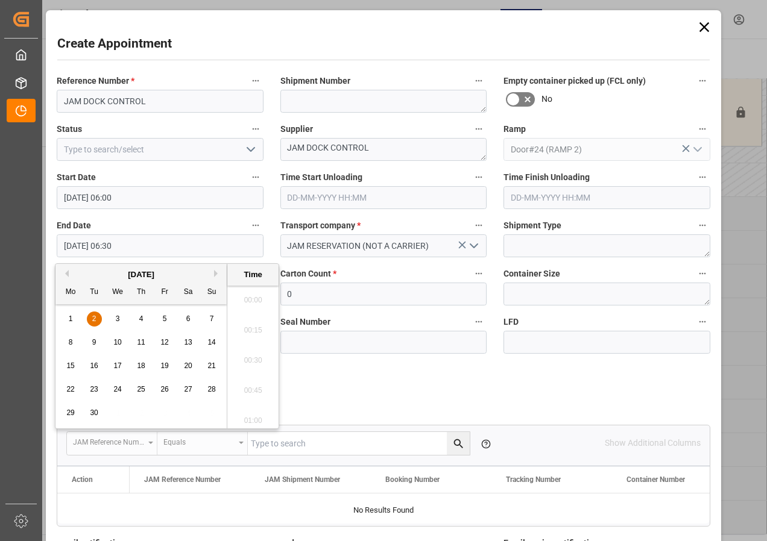
click at [101, 247] on input "[DATE] 06:30" at bounding box center [160, 246] width 207 height 23
click at [95, 320] on span "2" at bounding box center [94, 319] width 4 height 8
click at [254, 355] on li "12:00" at bounding box center [252, 357] width 51 height 30
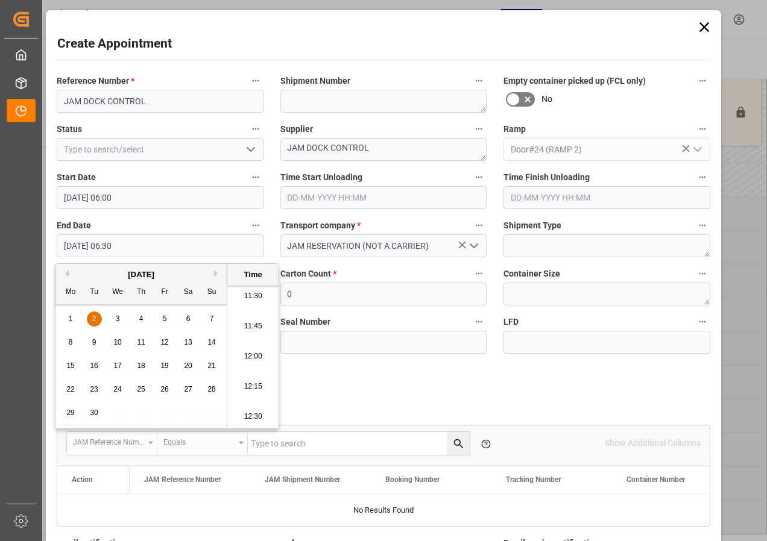
type input "[DATE] 12:00"
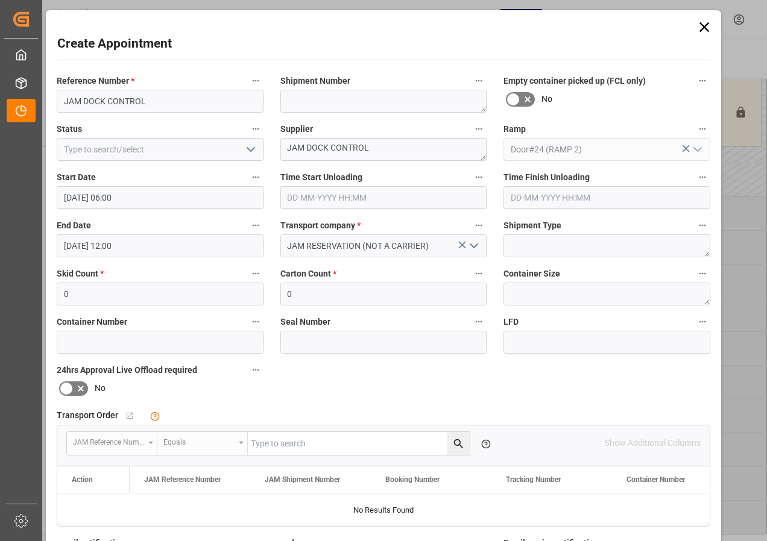
click at [248, 148] on icon "open menu" at bounding box center [251, 149] width 14 height 14
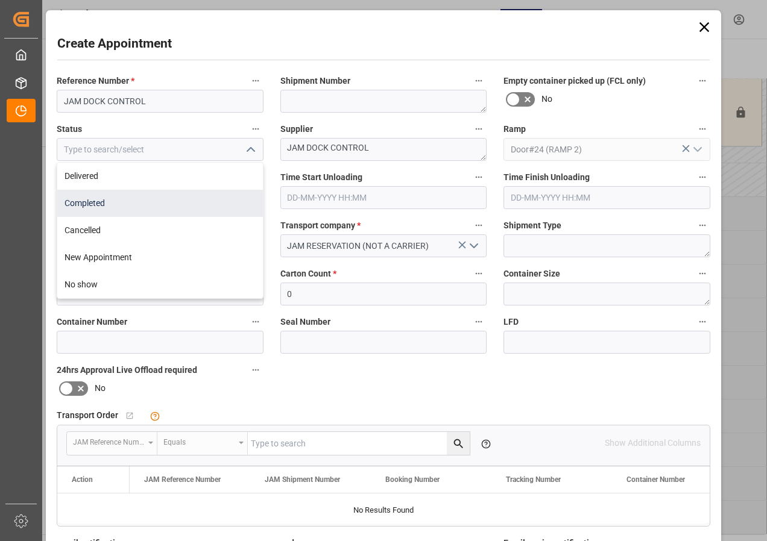
click at [92, 203] on div "Completed" at bounding box center [160, 203] width 206 height 27
type input "Completed"
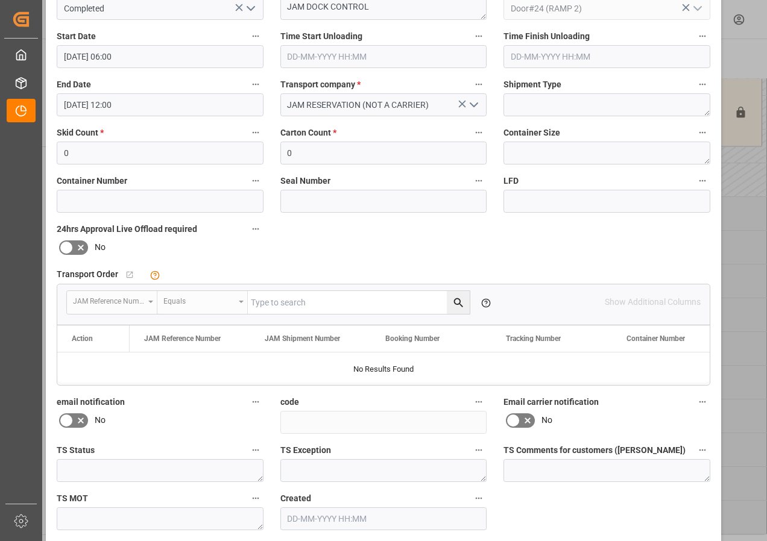
scroll to position [181, 0]
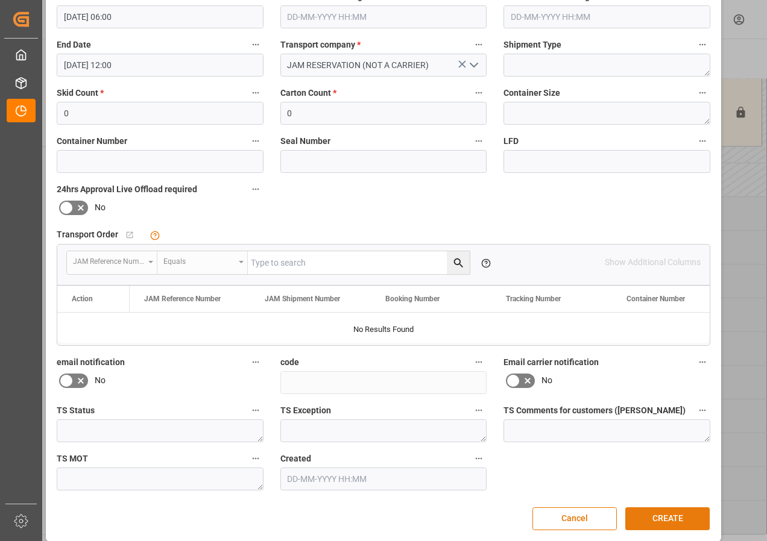
click at [657, 518] on button "CREATE" at bounding box center [667, 519] width 84 height 23
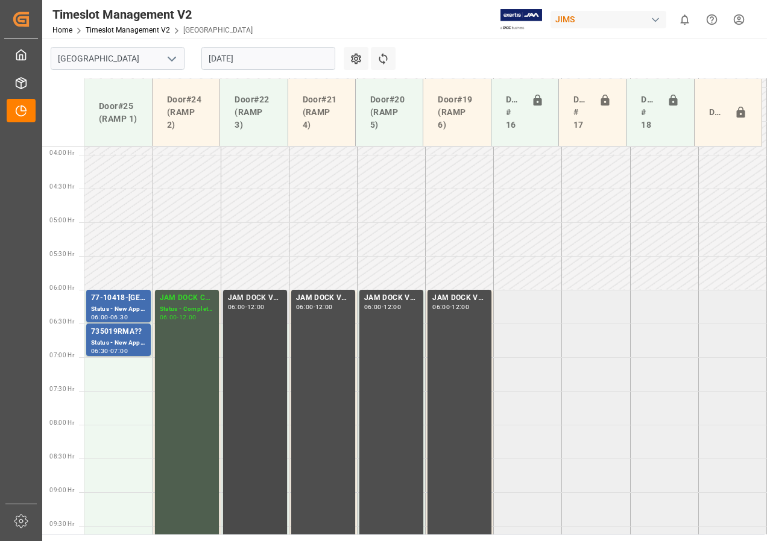
scroll to position [355, 0]
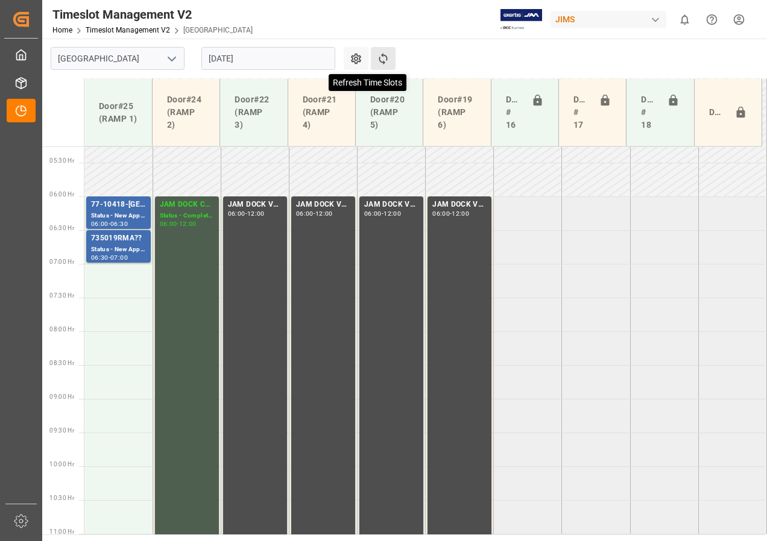
click at [383, 57] on icon at bounding box center [383, 58] width 13 height 13
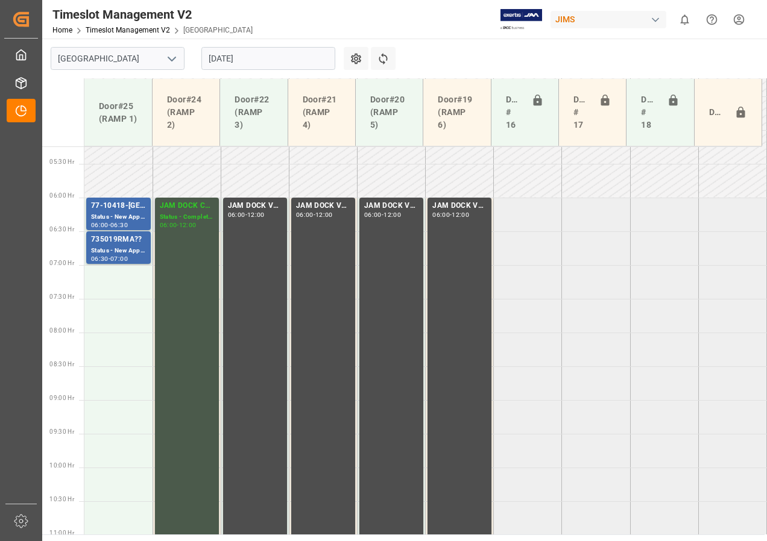
scroll to position [384, 0]
